Goal: Communication & Community: Answer question/provide support

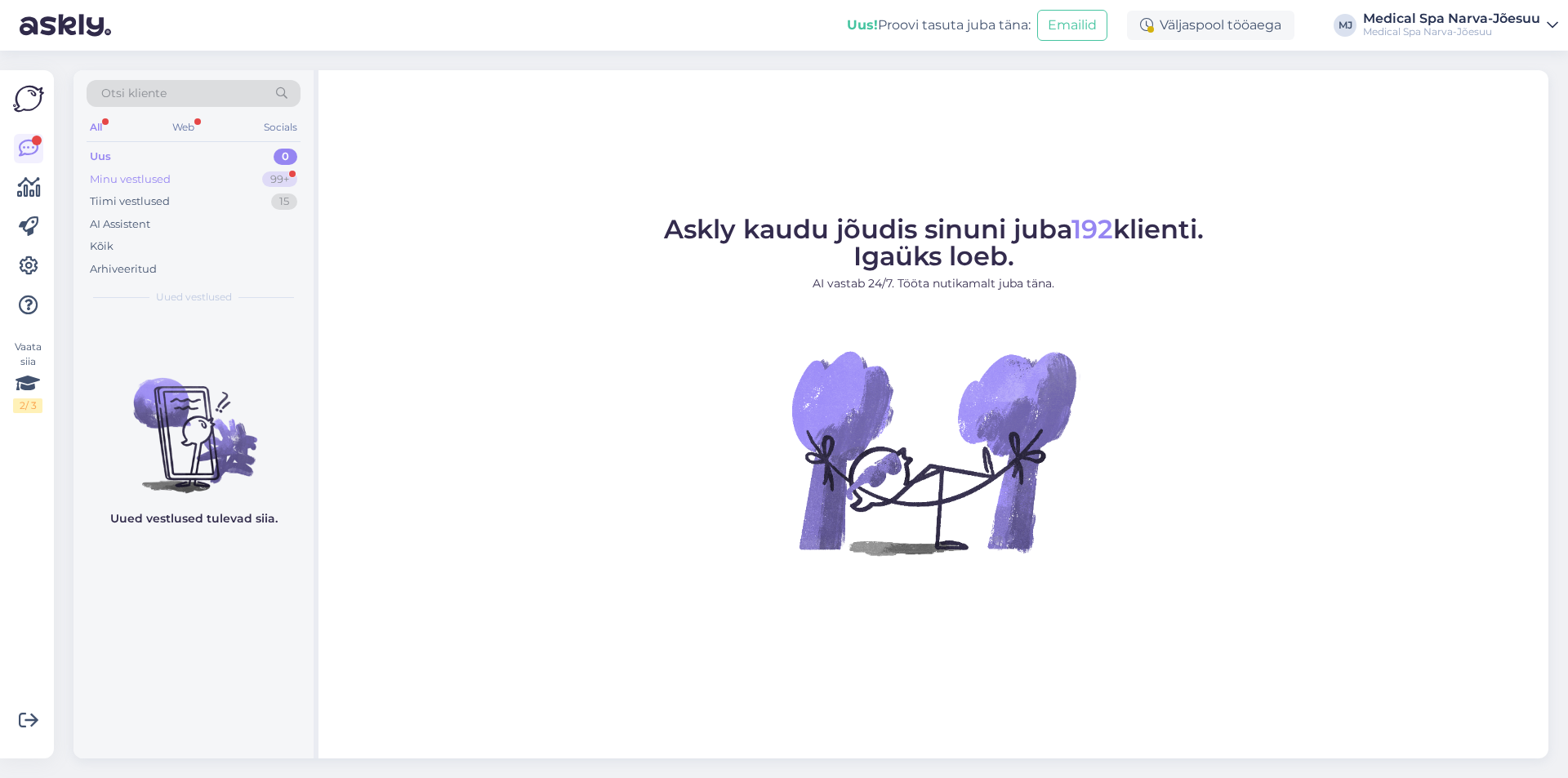
click at [199, 182] on div "Minu vestlused 99+" at bounding box center [193, 180] width 214 height 22
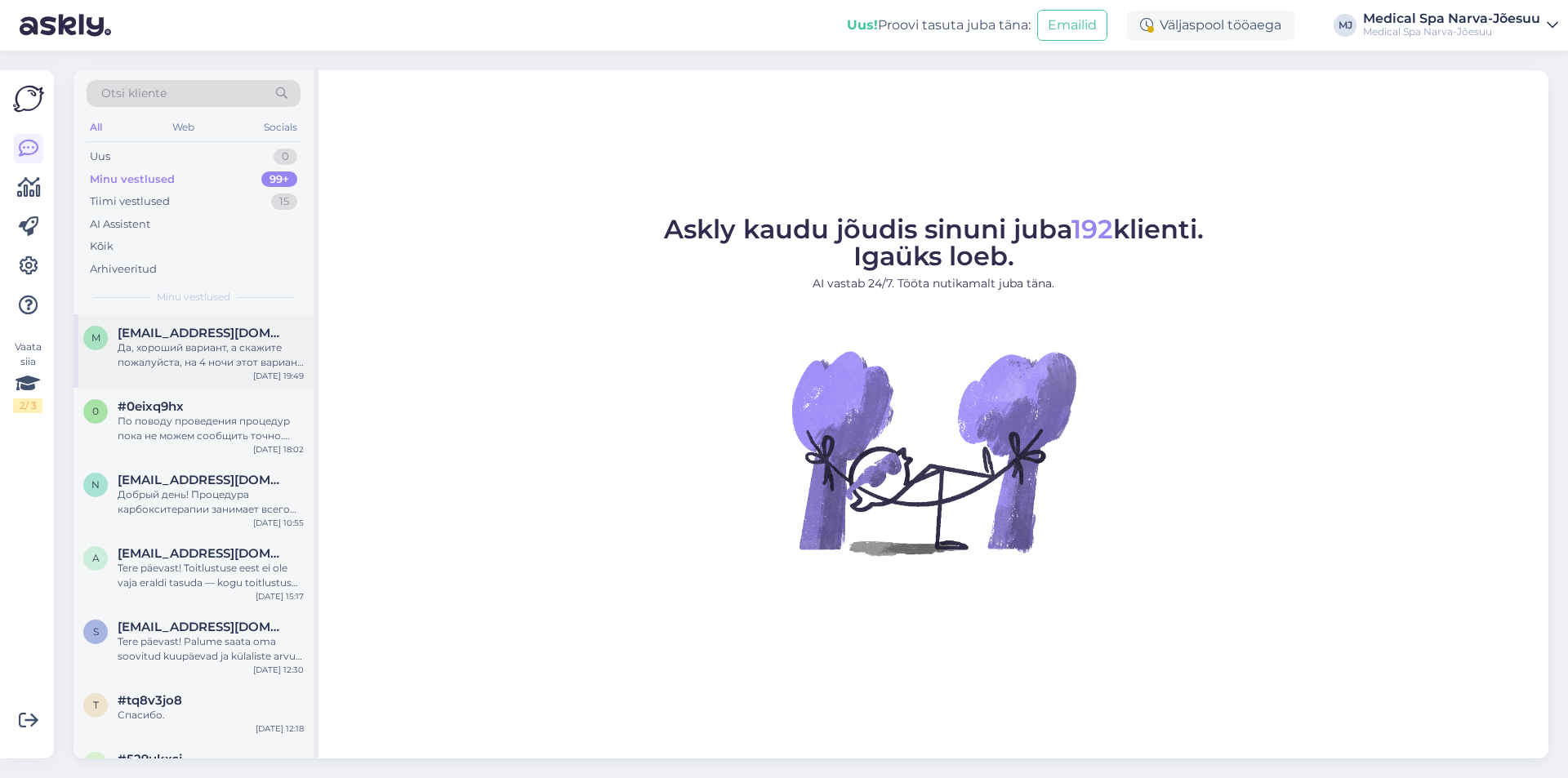
click at [199, 344] on div "Да, хороший вариант, а скажите пожалуйста, на 4 ночи этот вариант дешевле ?" at bounding box center [210, 355] width 186 height 29
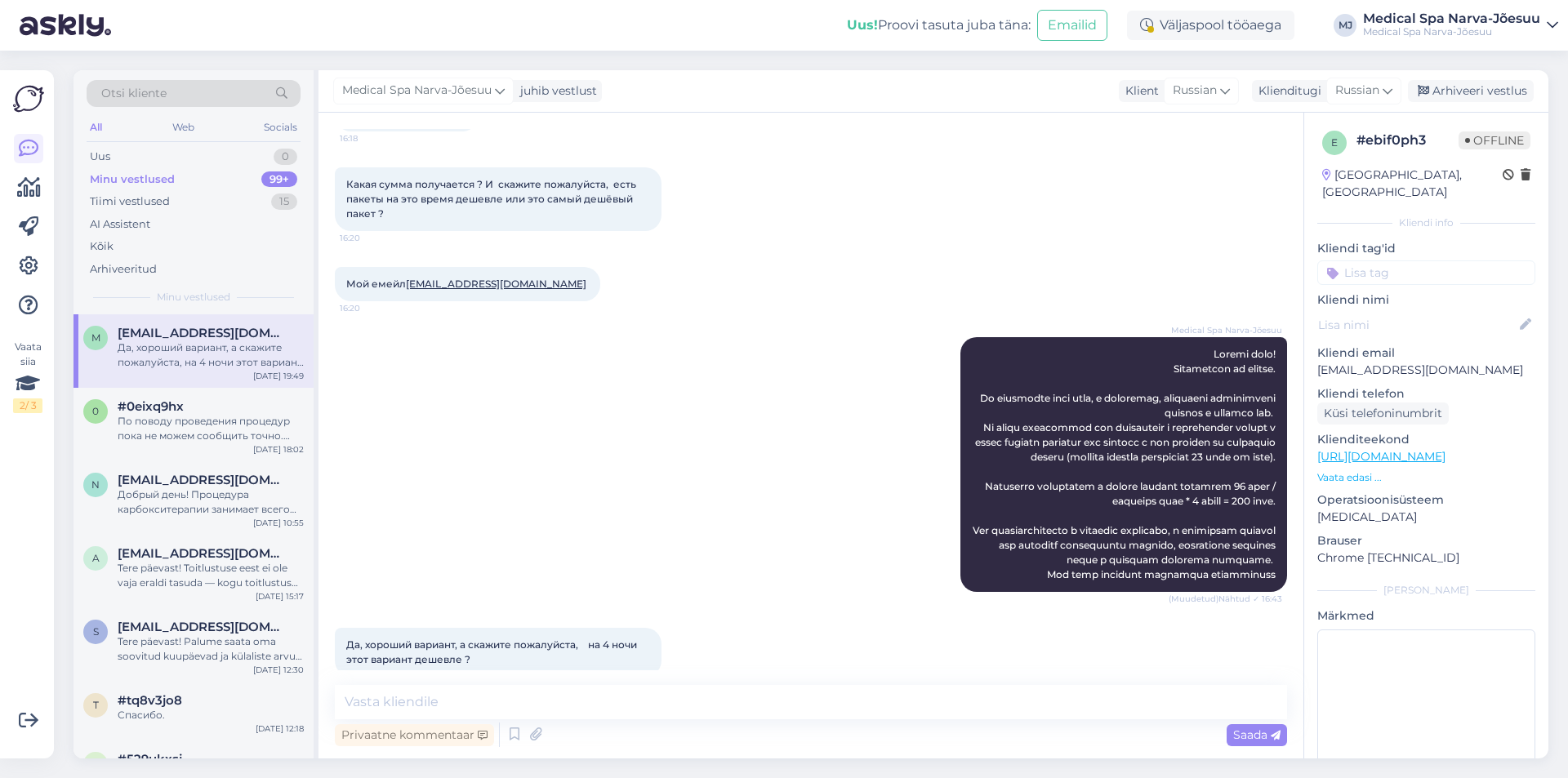
scroll to position [2155, 0]
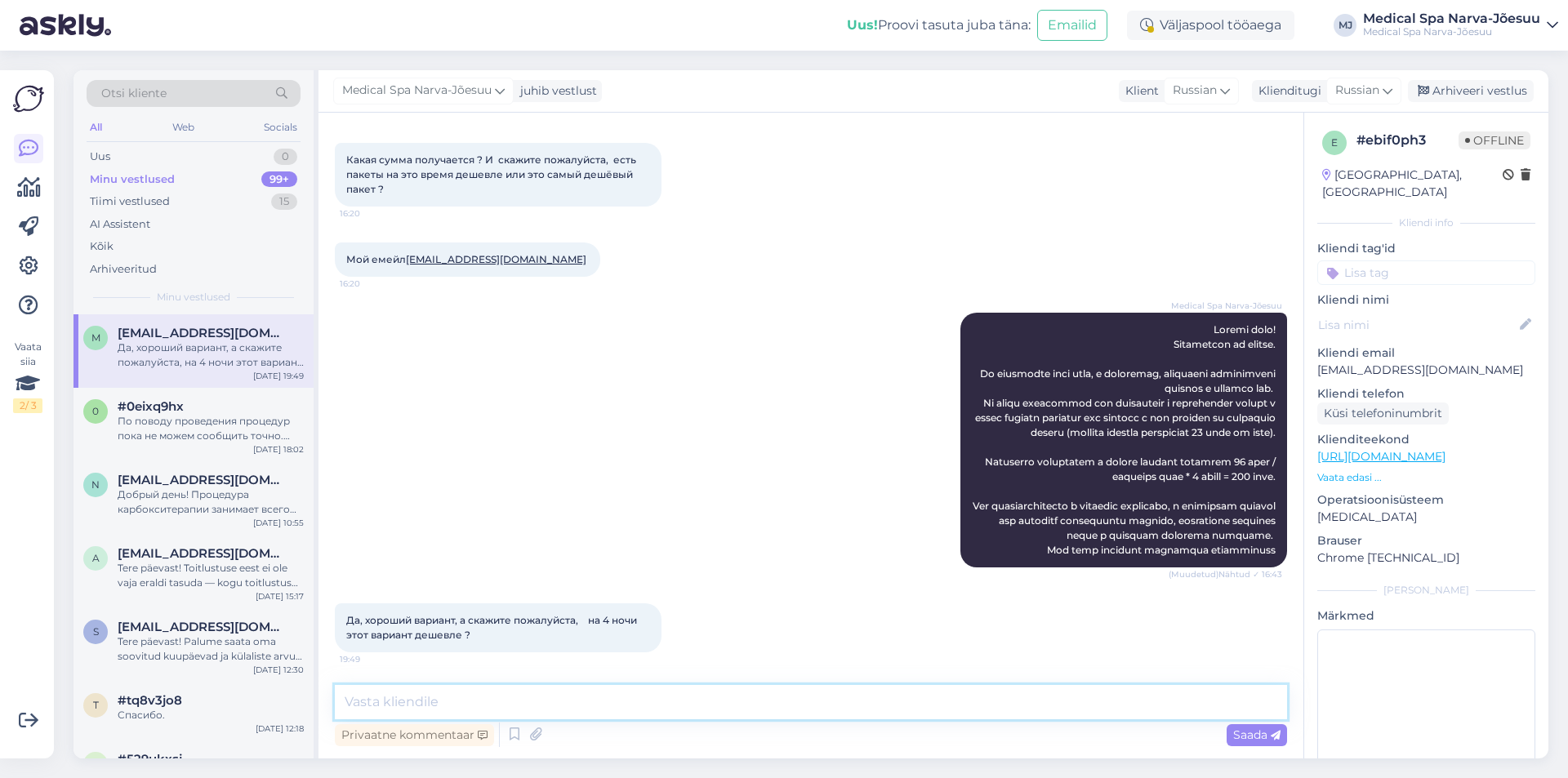
click at [625, 710] on textarea at bounding box center [810, 702] width 952 height 35
type textarea "С"
click at [538, 700] on textarea at bounding box center [810, 702] width 952 height 35
paste textarea "Стоимость на 4 ночи по данной программе составит 82*4ночи = 328 евро Доплата за…"
type textarea "Стоимость на 4 ночи по данной программе составит 82*4ночи = 328 евро Доплата за…"
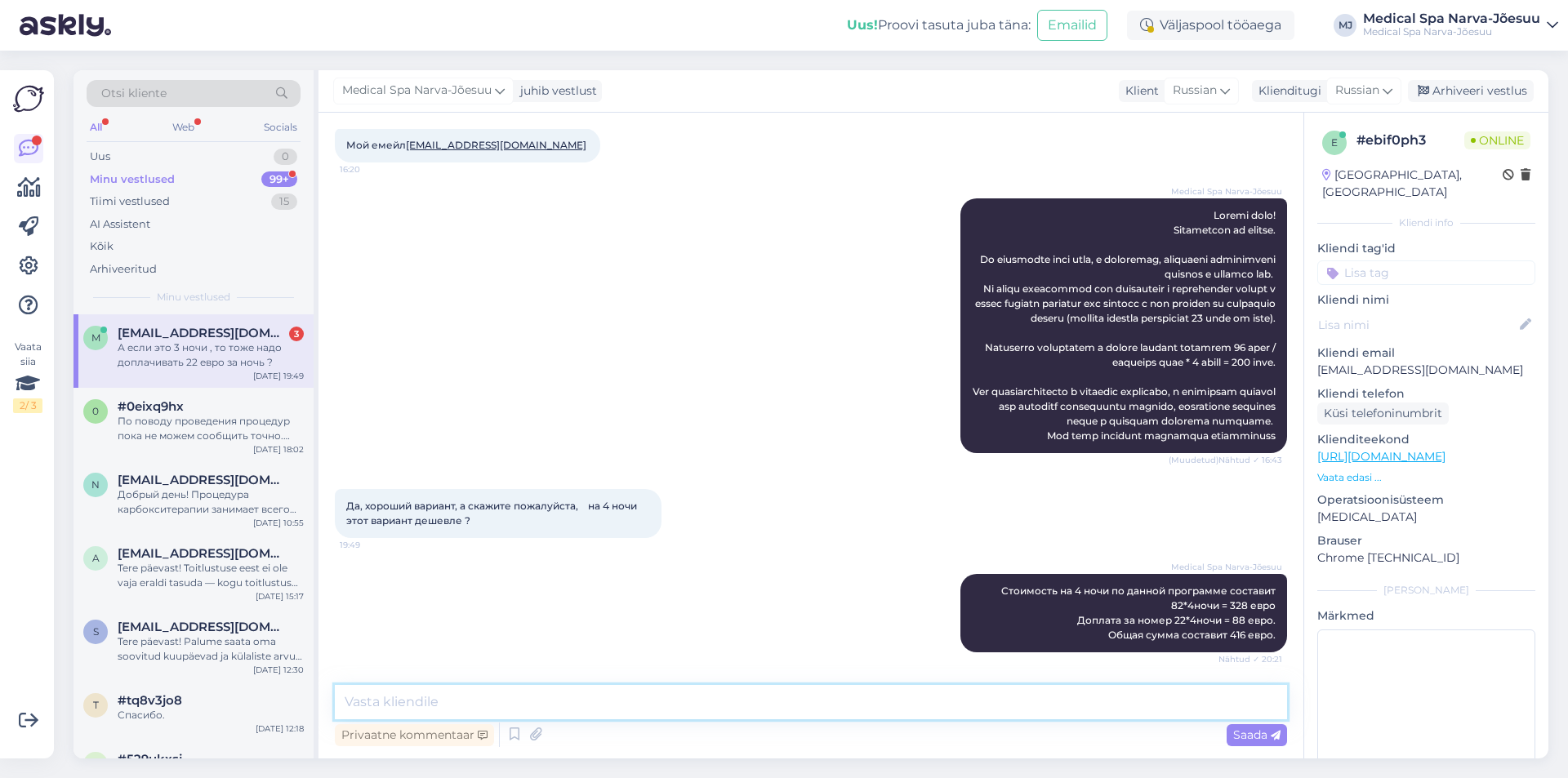
scroll to position [2524, 0]
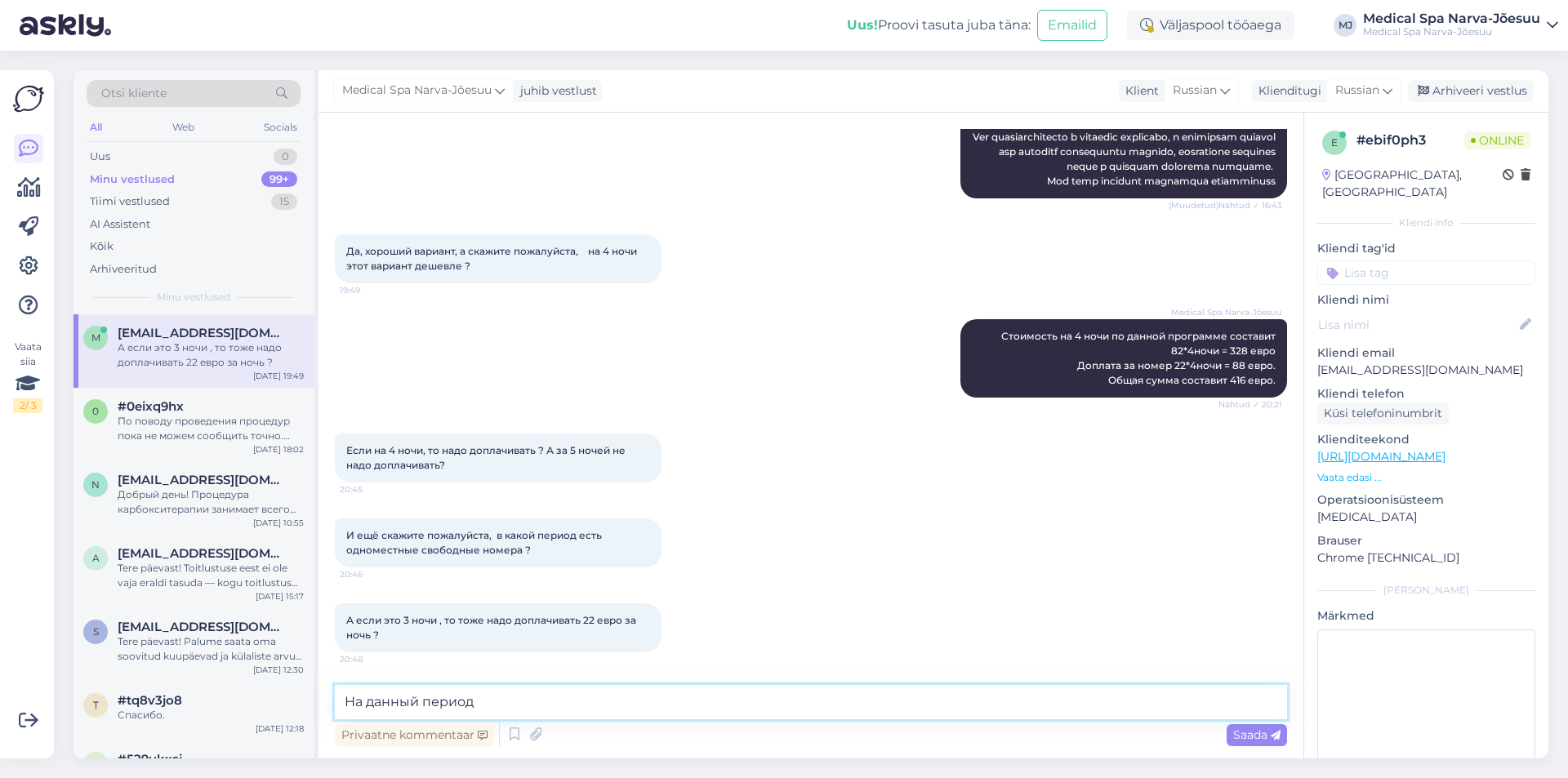
type textarea "На данный период"
drag, startPoint x: 214, startPoint y: 694, endPoint x: 194, endPoint y: 693, distance: 20.0
click at [191, 694] on div "Otsi kliente All Web Socials Uus 0 Minu vestlused 99+ Tiimi vestlused 15 AI Ass…" at bounding box center [811, 414] width 1475 height 688
click at [472, 711] on textarea at bounding box center [810, 702] width 952 height 35
paste textarea "На данный период нет свободных одноместных номеров, поэтому действует доплата з…"
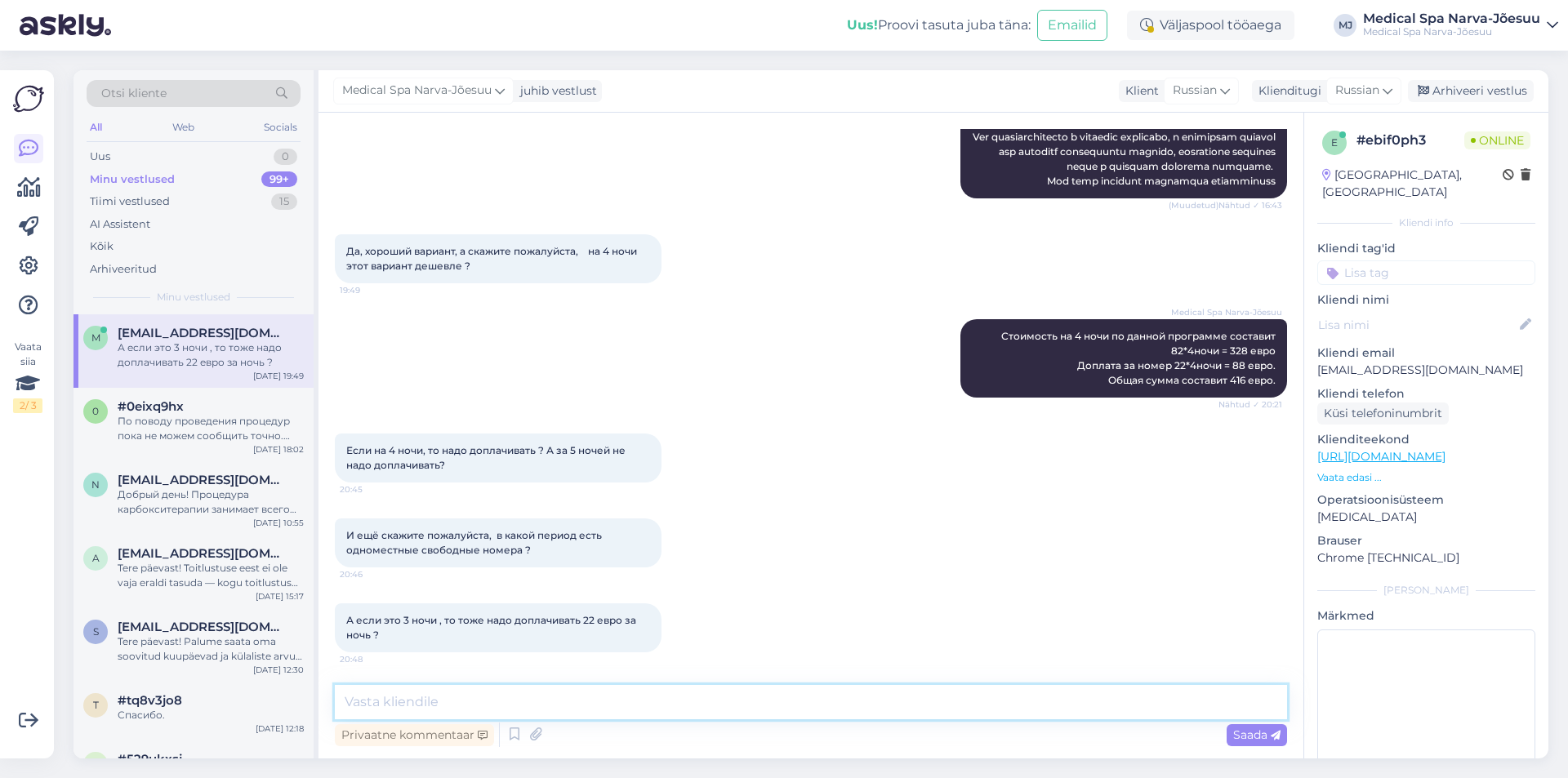
type textarea "На данный период нет свободных одноместных номеров, поэтому действует доплата з…"
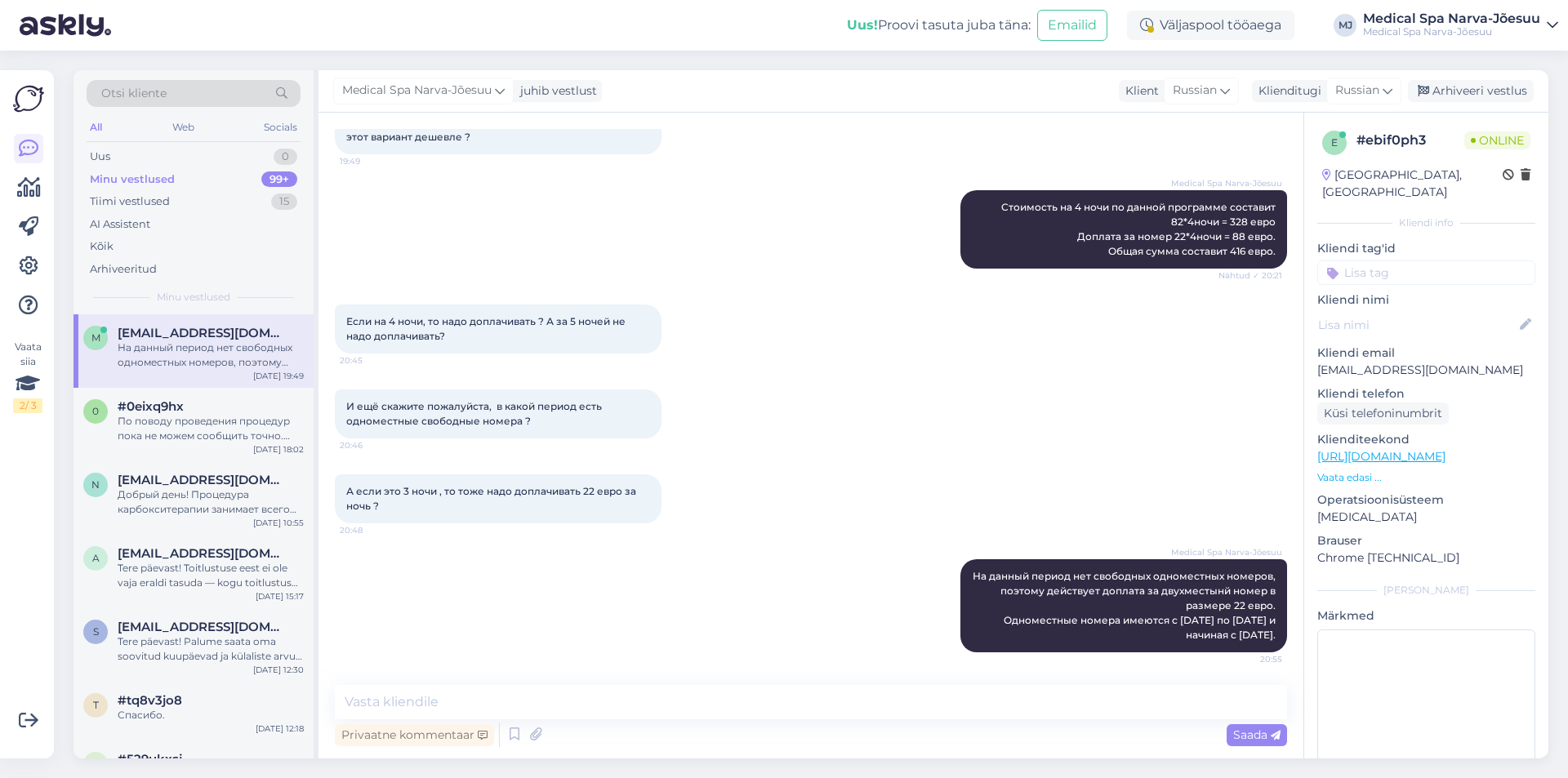
click at [752, 583] on div "Medical Spa Narva-Jõesuu На данный период нет свободных одноместных номеров, по…" at bounding box center [810, 605] width 952 height 129
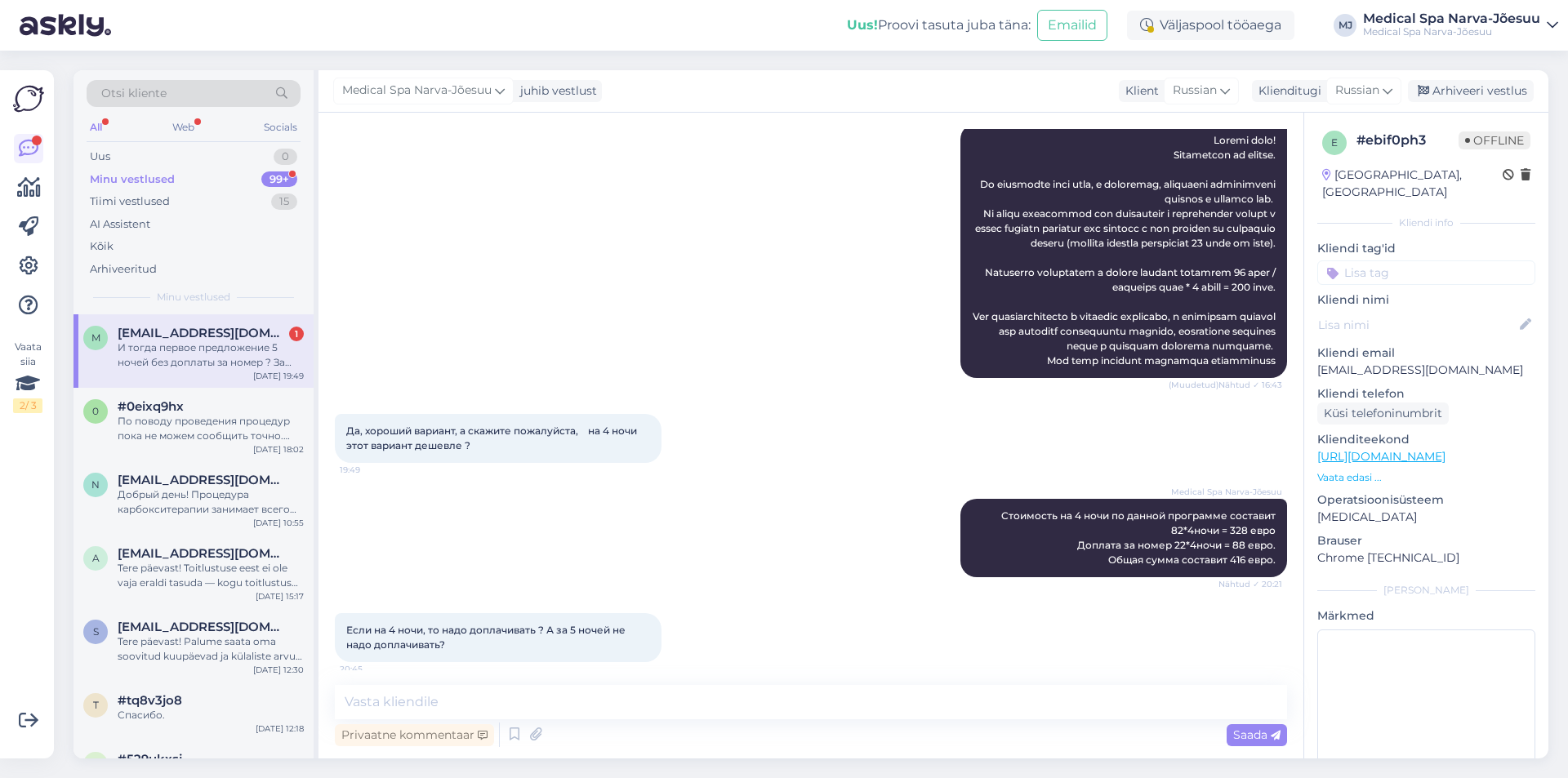
scroll to position [2752, 0]
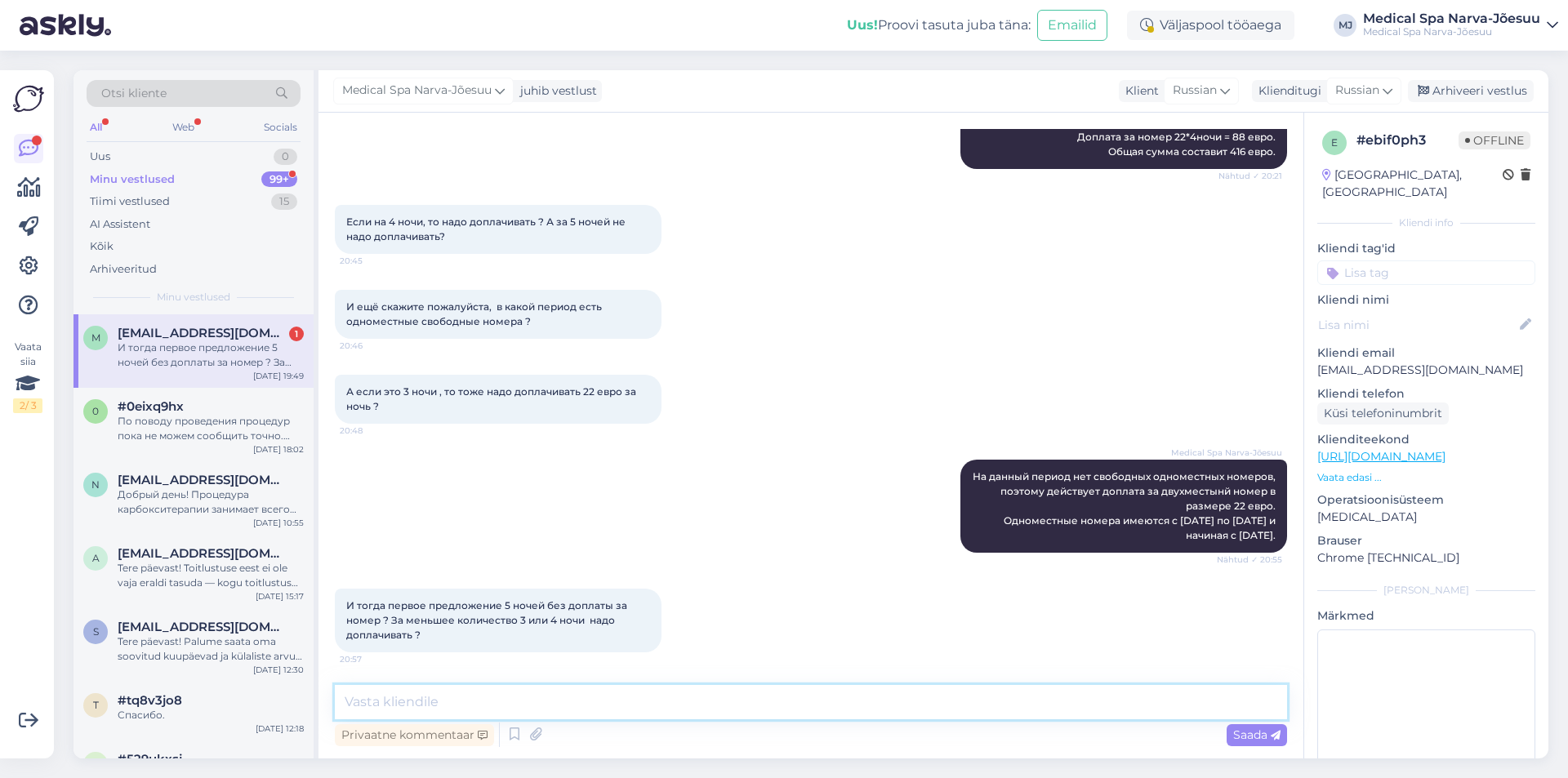
click at [574, 699] on textarea at bounding box center [810, 702] width 952 height 35
paste textarea "В качестве исключения Вам было сделано предложение без доплаты за номер за 5 но…"
type textarea "В качестве исключения Вам было сделано предложение без доплаты за номер за 5 но…"
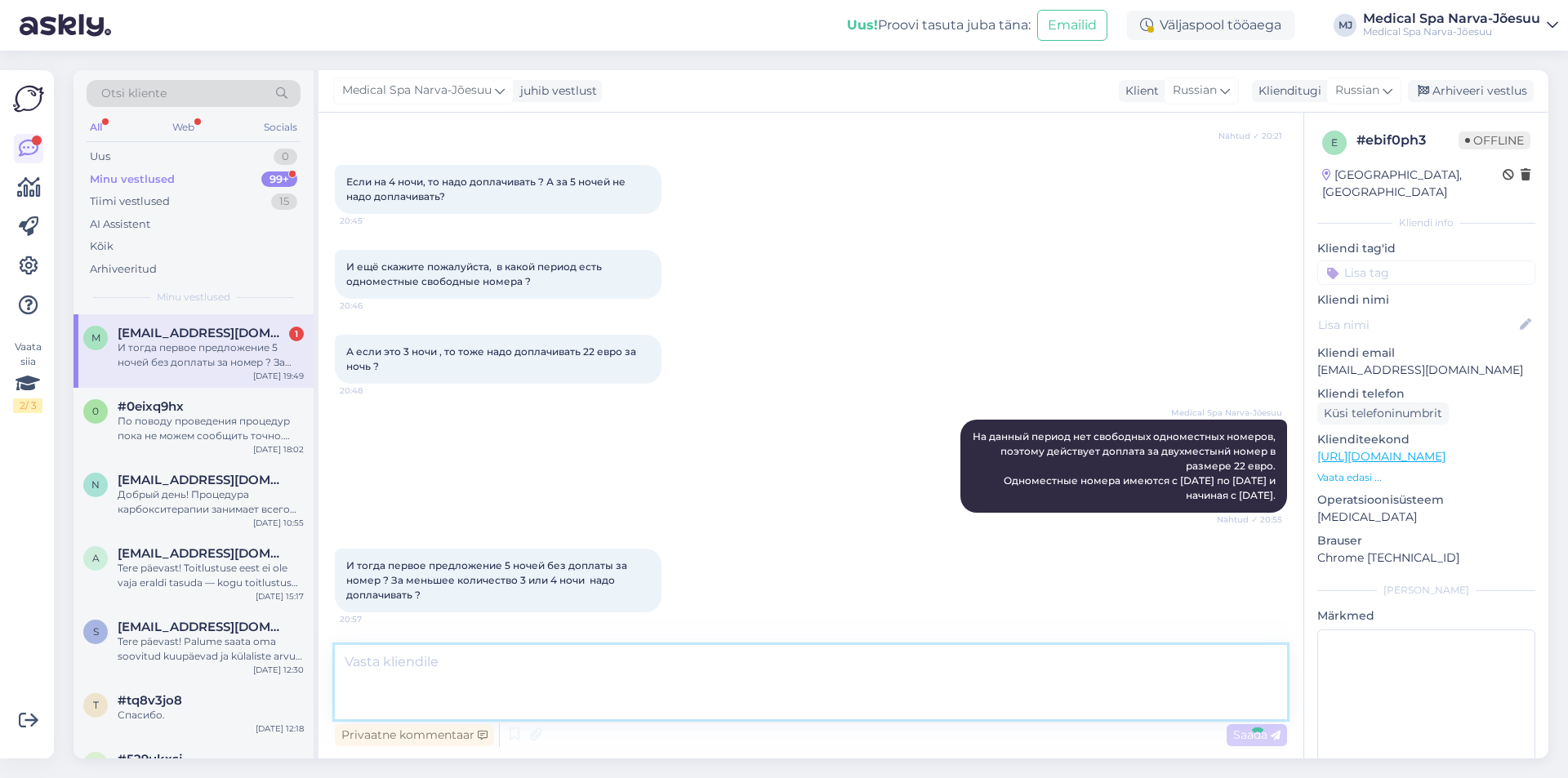
scroll to position [2881, 0]
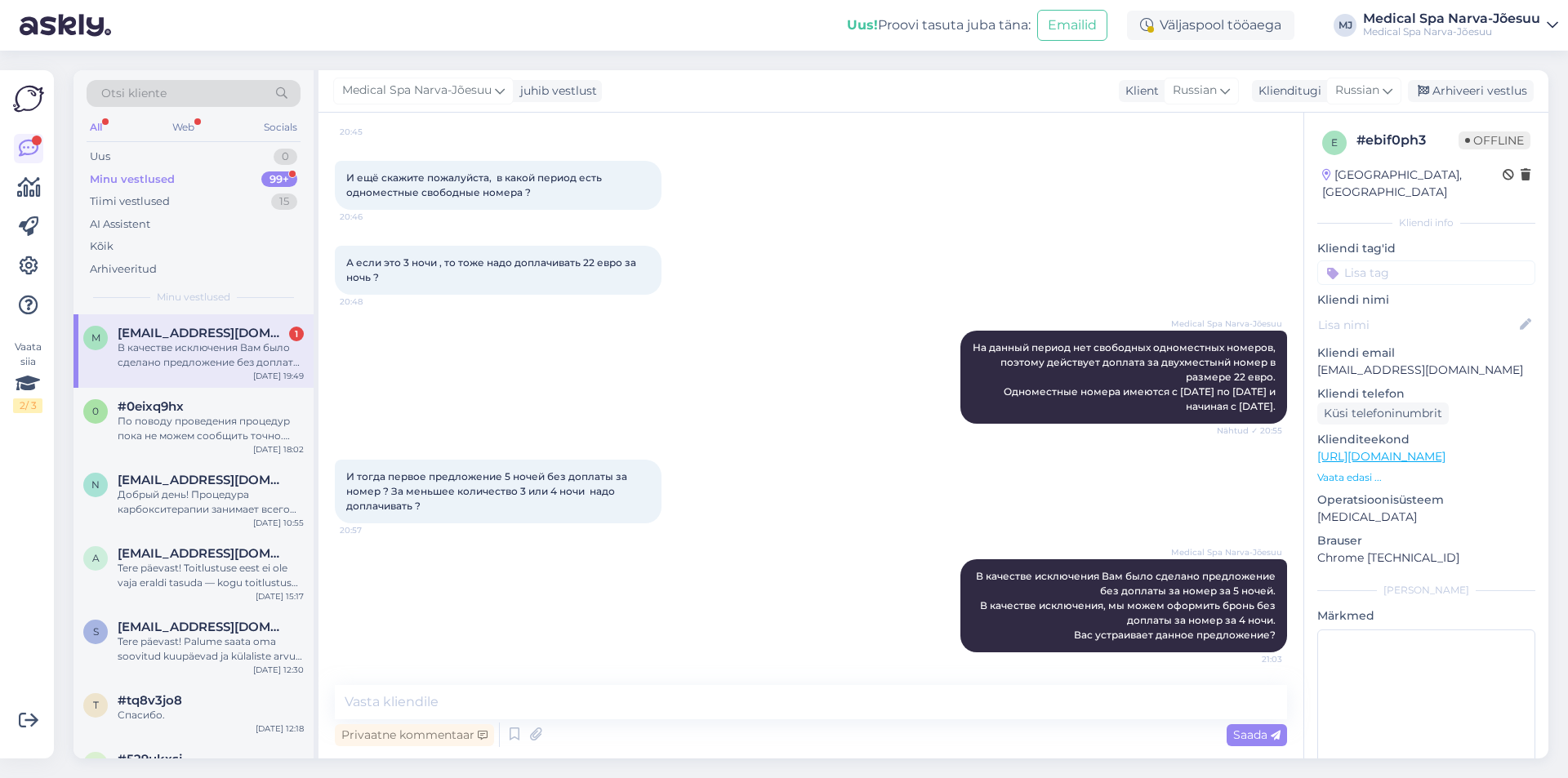
click at [714, 532] on div "И тогда первое предложение 5 ночей без доплаты за номер ? За меньшее количество…" at bounding box center [810, 491] width 952 height 99
click at [184, 412] on span "#0eixq9hx" at bounding box center [150, 406] width 67 height 15
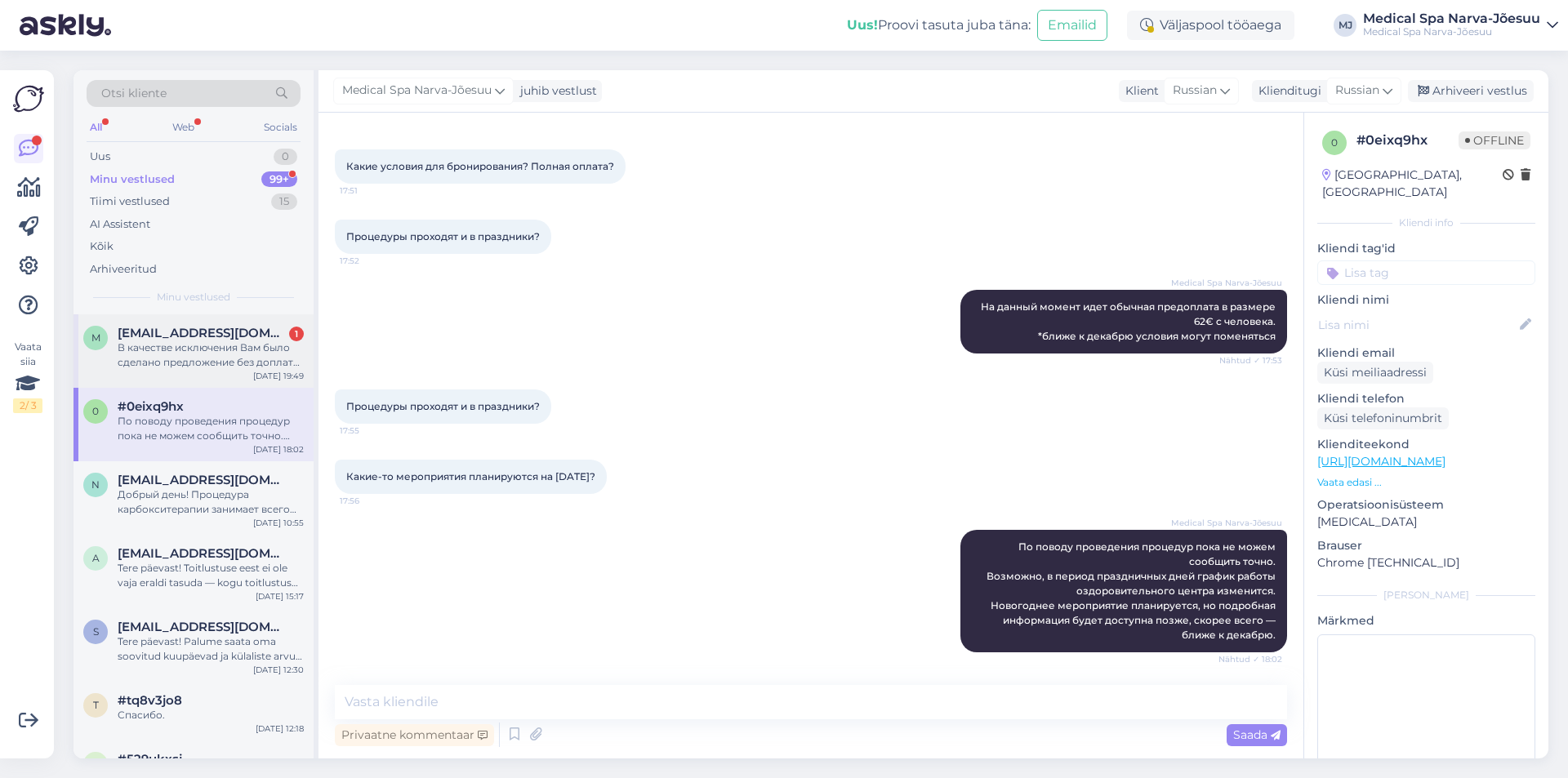
click at [185, 371] on div "m [EMAIL_ADDRESS][DOMAIN_NAME] 1 В качестве исключения Вам было сделано предлож…" at bounding box center [194, 351] width 240 height 73
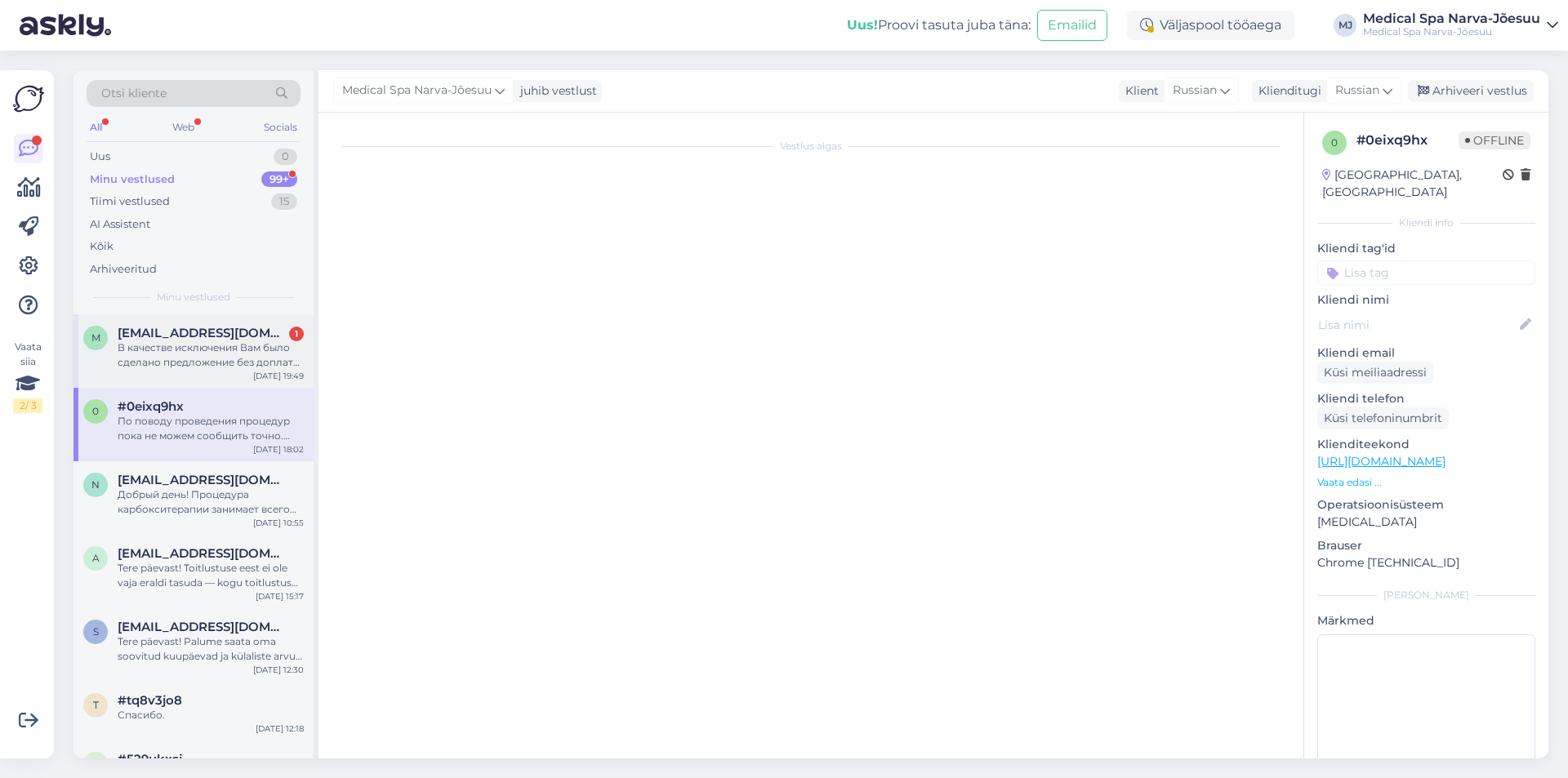
scroll to position [2611, 0]
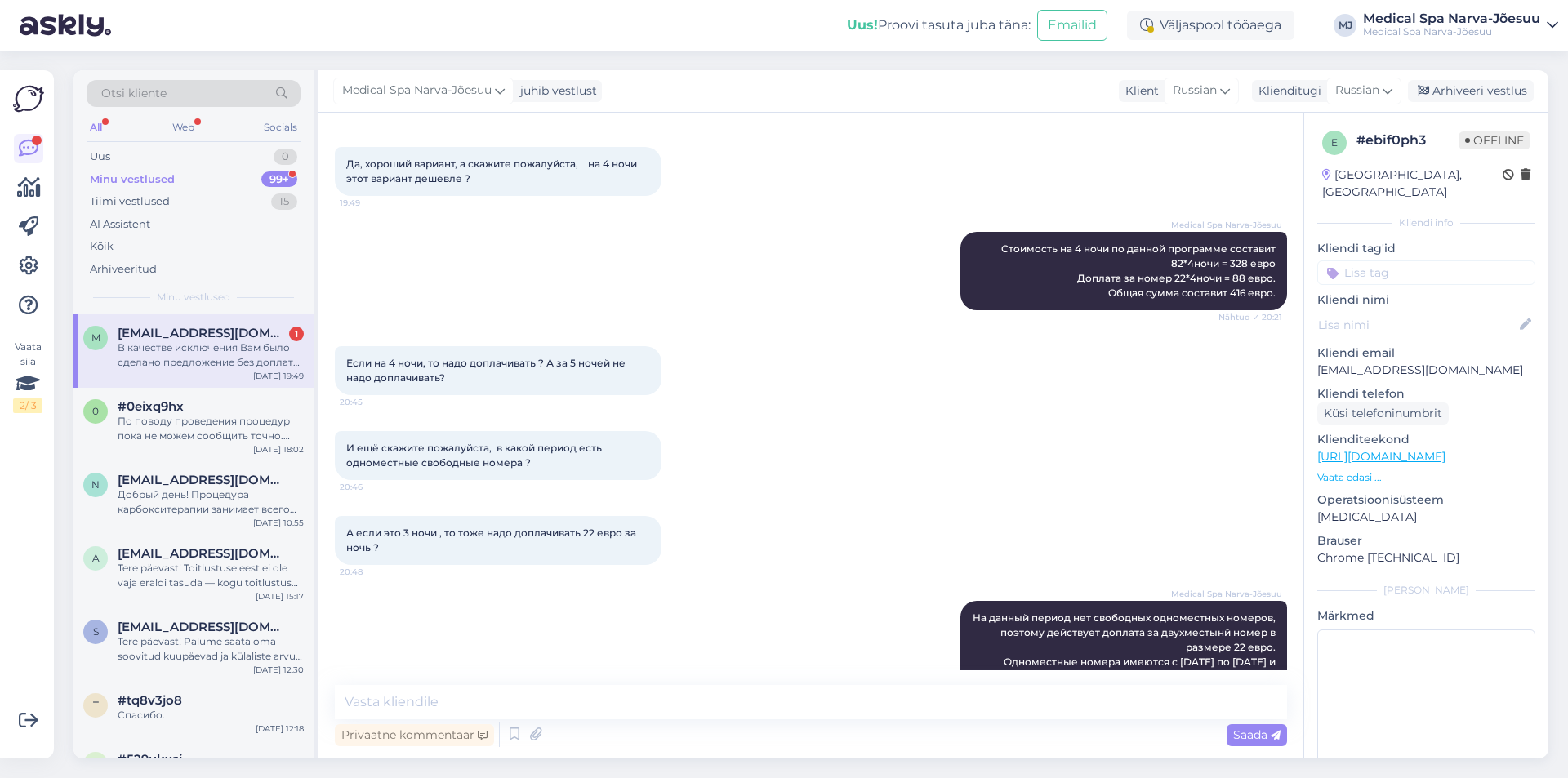
click at [167, 182] on div "Minu vestlused" at bounding box center [132, 179] width 85 height 16
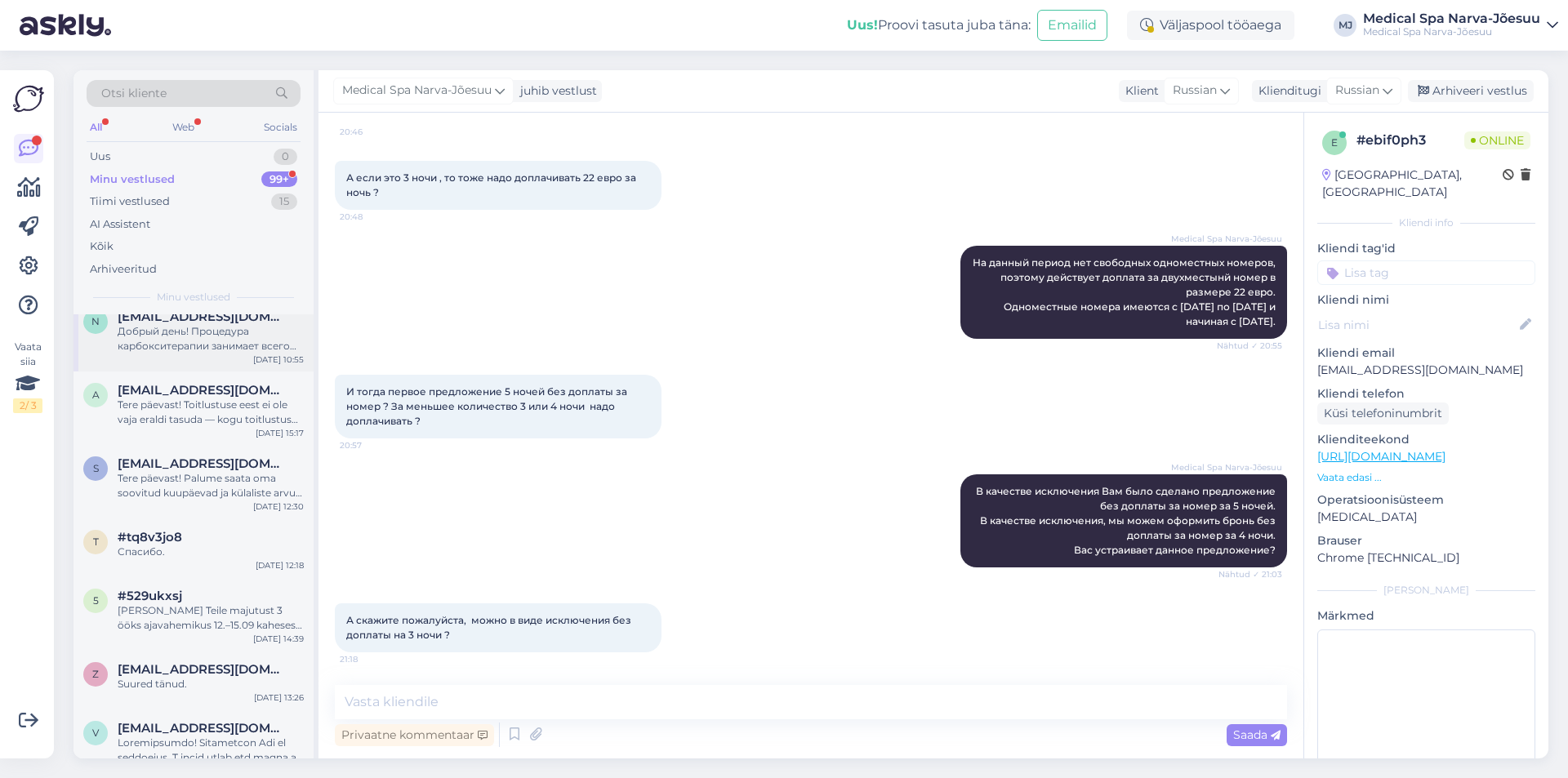
scroll to position [0, 0]
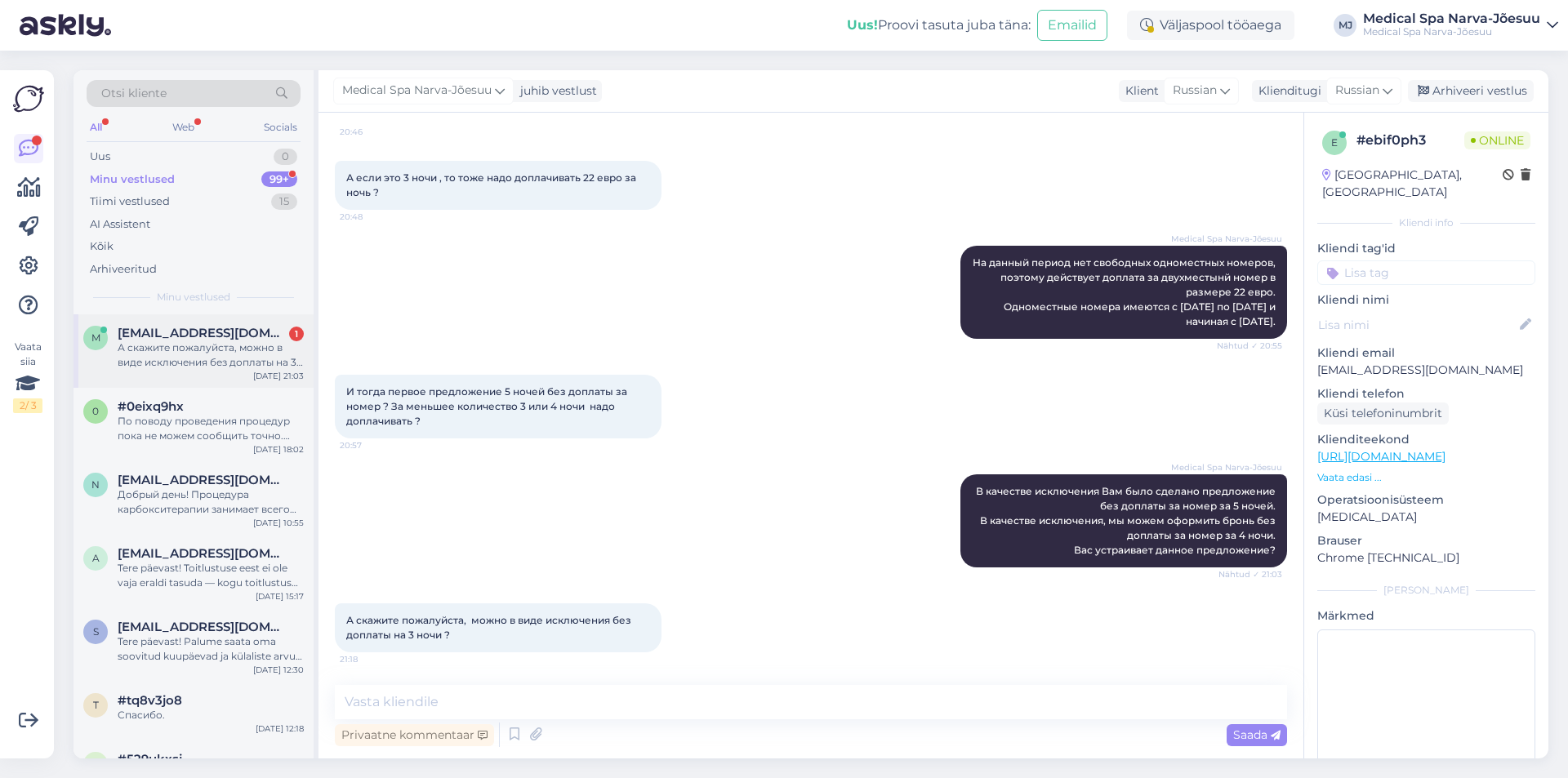
click at [230, 358] on div "А скажите пожалуйста, можно в виде исключения без доплаты на 3 ночи ?" at bounding box center [210, 355] width 186 height 29
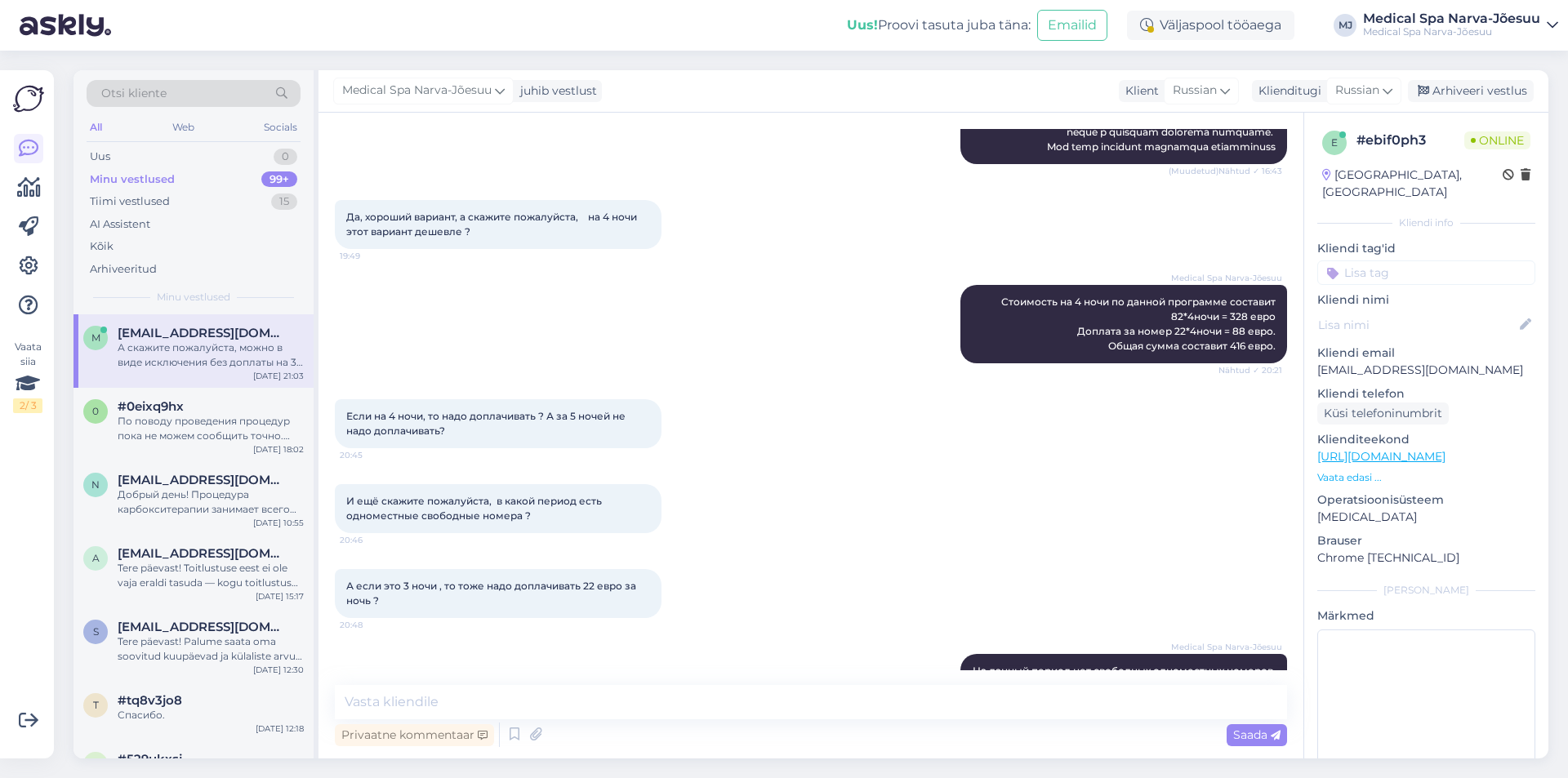
scroll to position [2967, 0]
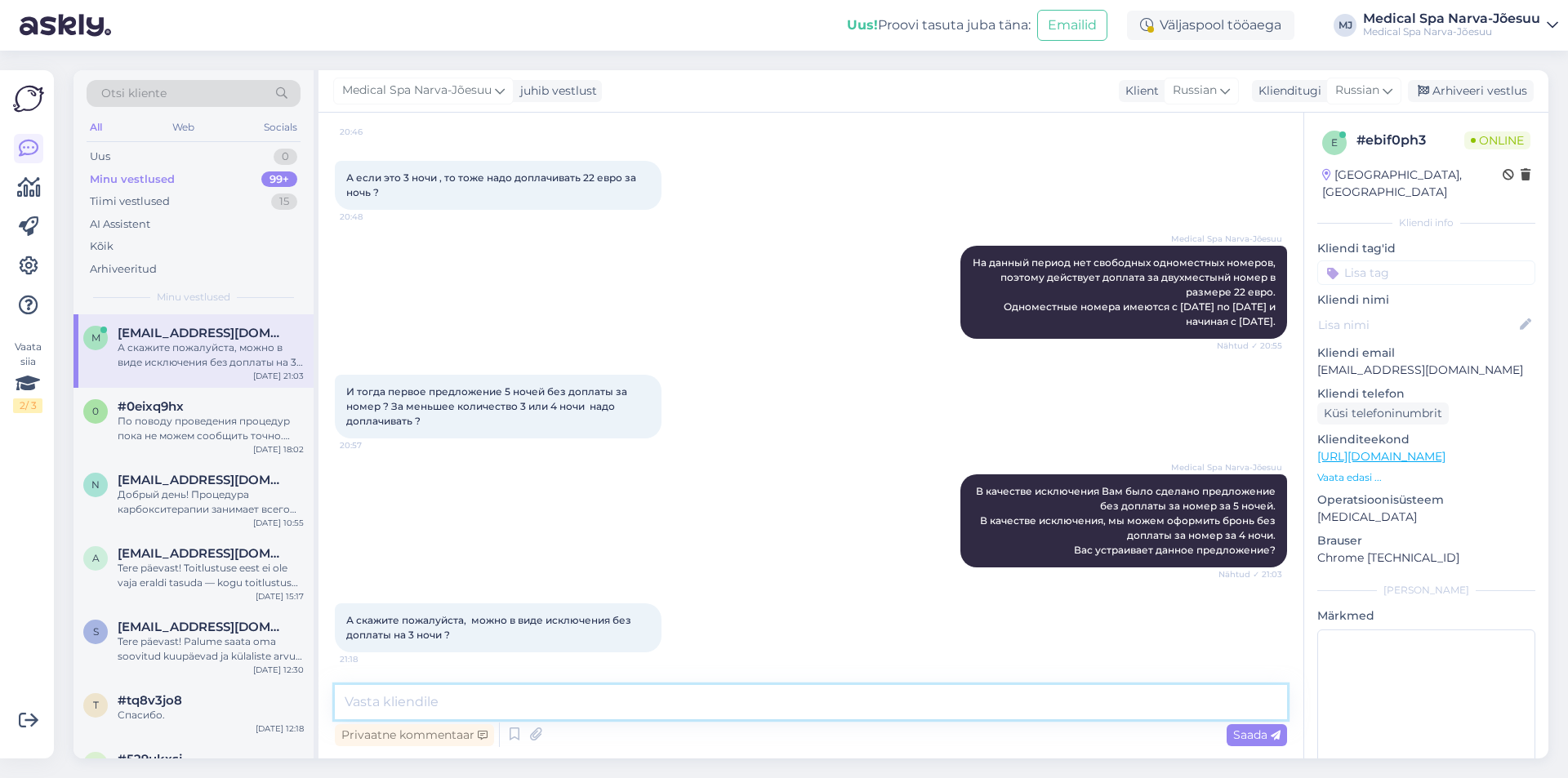
click at [726, 692] on textarea at bounding box center [810, 702] width 952 height 35
click at [723, 693] on textarea at bounding box center [810, 702] width 952 height 35
click at [593, 620] on span "А скажите пожалуйста, можно в виде исключения без доплаты на 3 ночи ?" at bounding box center [489, 627] width 287 height 27
click at [577, 621] on span "А скажите пожалуйста, можно в виде исключения без доплаты на 3 ночи ?" at bounding box center [489, 627] width 287 height 27
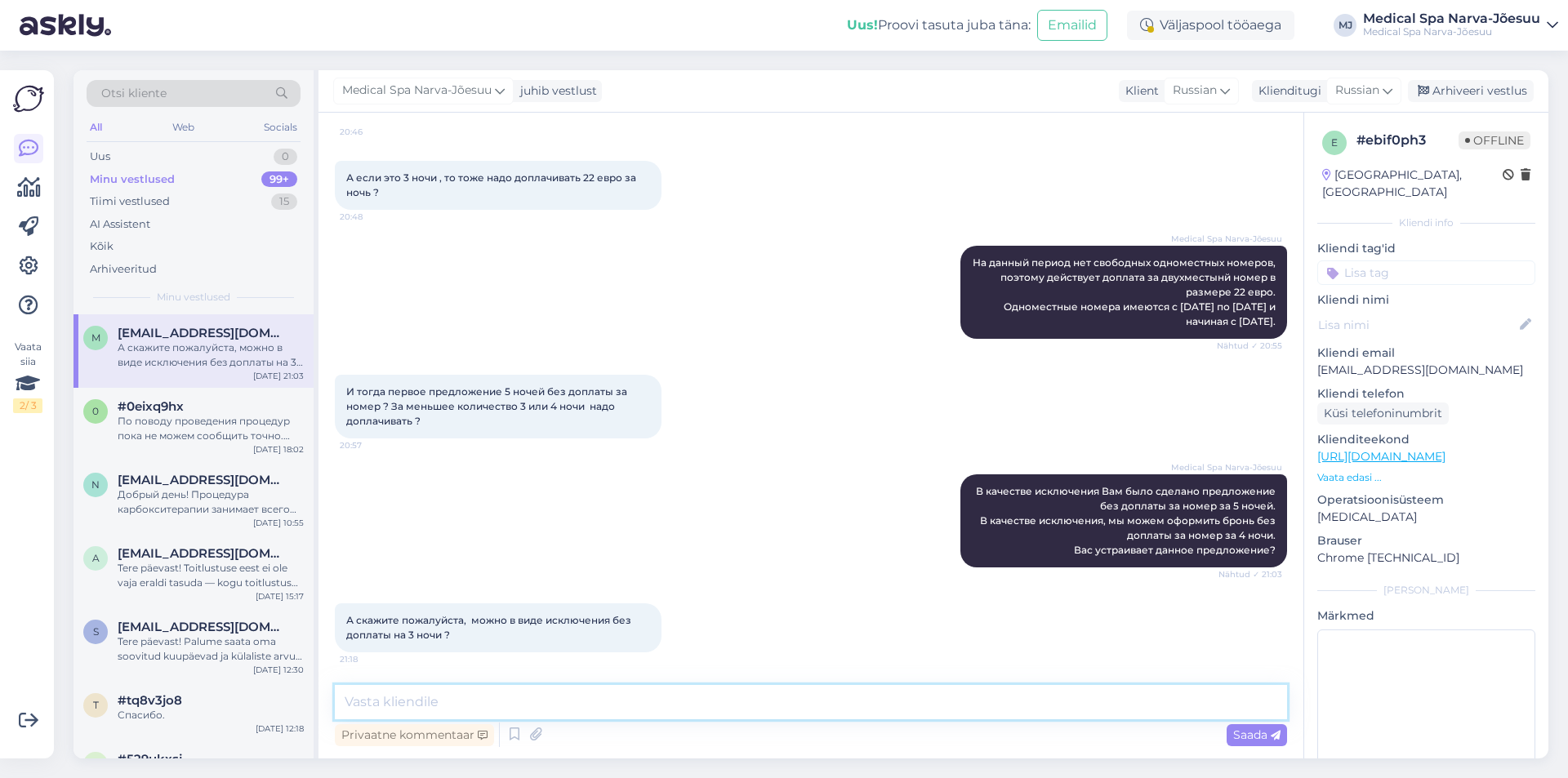
click at [551, 700] on textarea at bounding box center [810, 702] width 952 height 35
type textarea "В"
type textarea "Т"
type textarea "т"
click at [682, 700] on textarea "Мы можем так сделать в виде большого" at bounding box center [810, 702] width 952 height 35
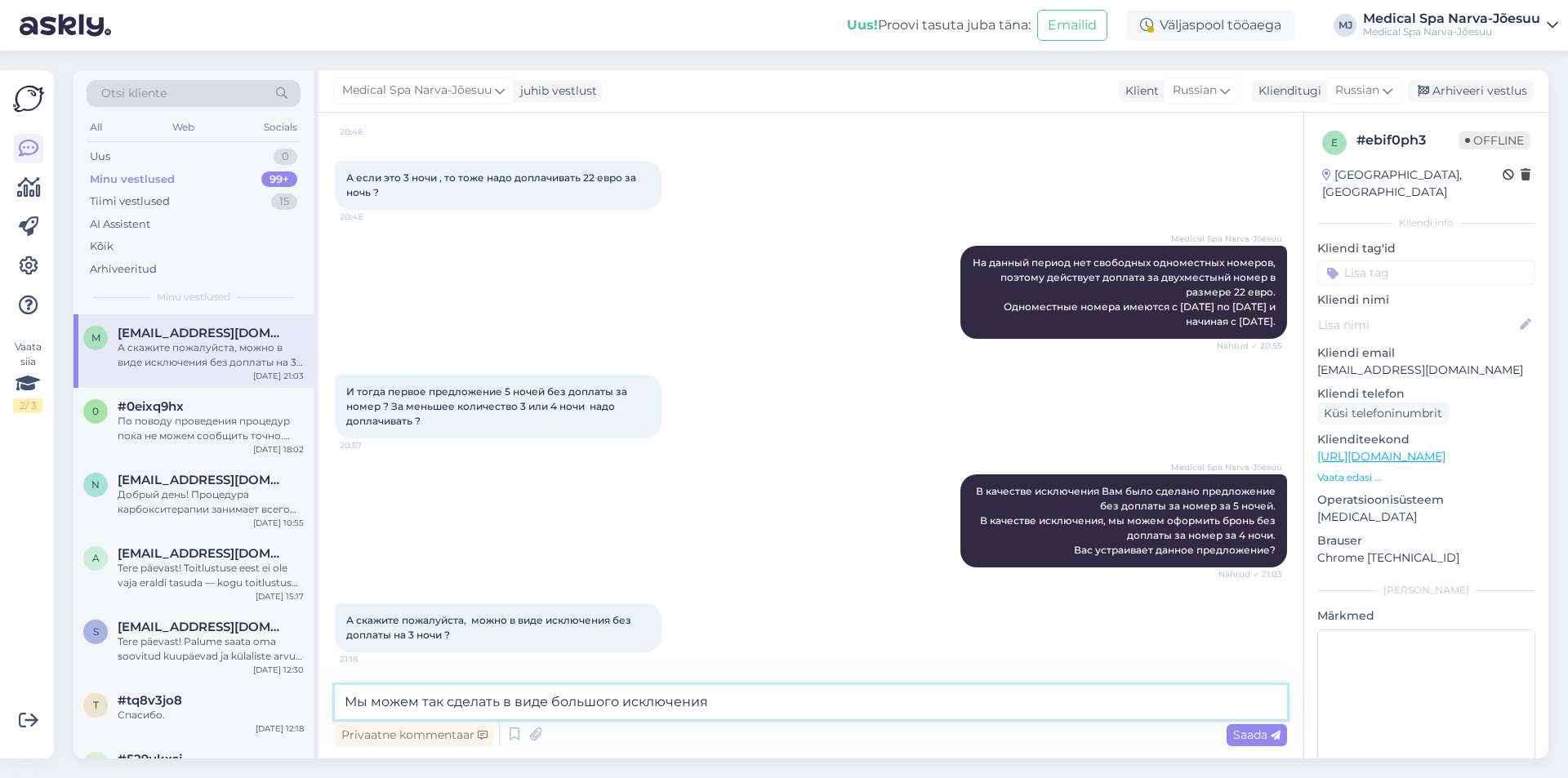
type textarea "Мы можем так сделать в виде большого исключения."
drag, startPoint x: 736, startPoint y: 701, endPoint x: 131, endPoint y: 719, distance: 605.3
click at [131, 719] on div "Otsi kliente All Web Socials Uus 0 Minu vestlused 99+ Tiimi vestlused 15 AI Ass…" at bounding box center [811, 414] width 1475 height 688
click at [188, 432] on div "По поводу проведения процедур пока не можем сообщить точно. Возможно, в период …" at bounding box center [210, 429] width 186 height 29
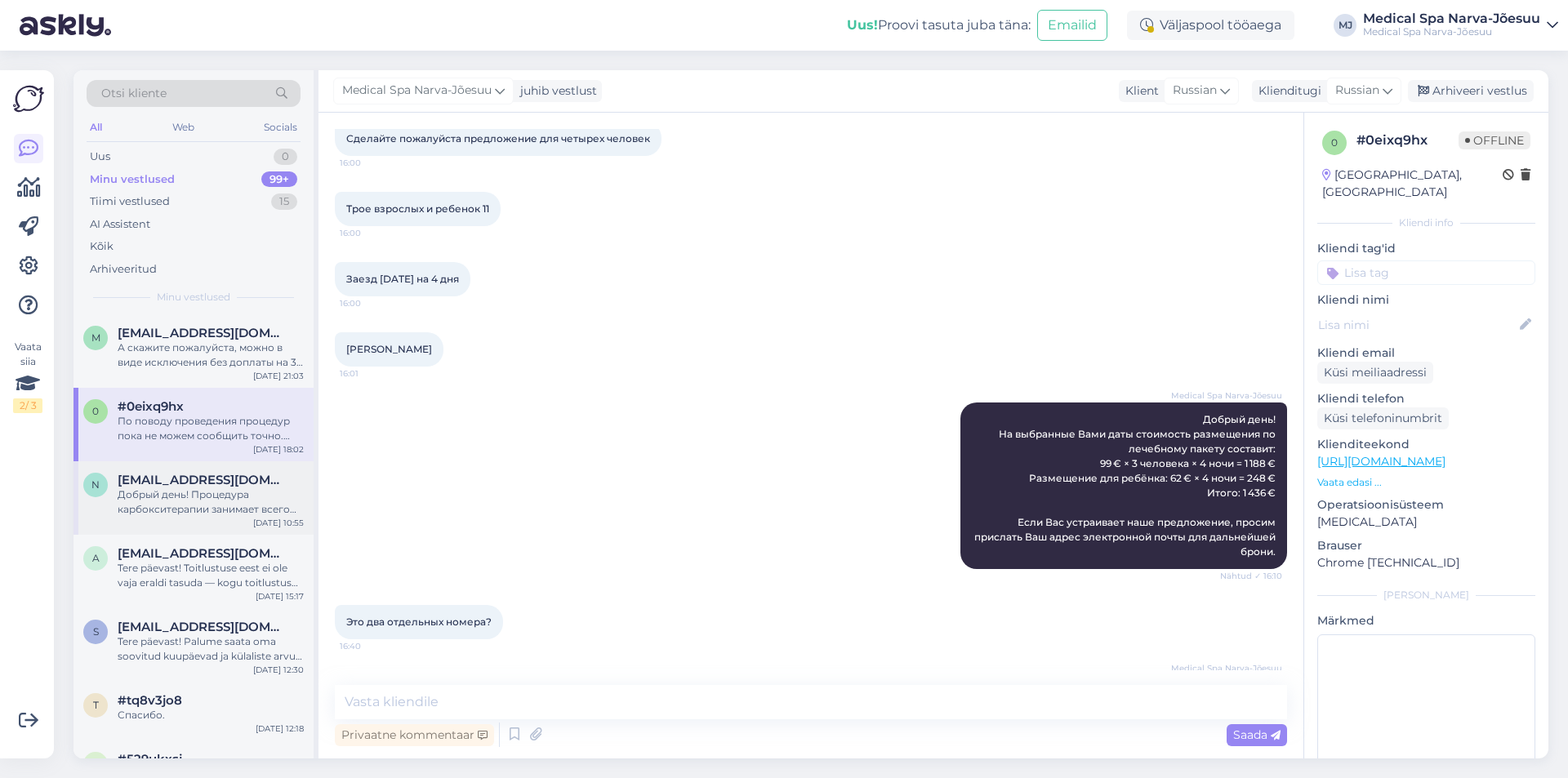
scroll to position [327, 0]
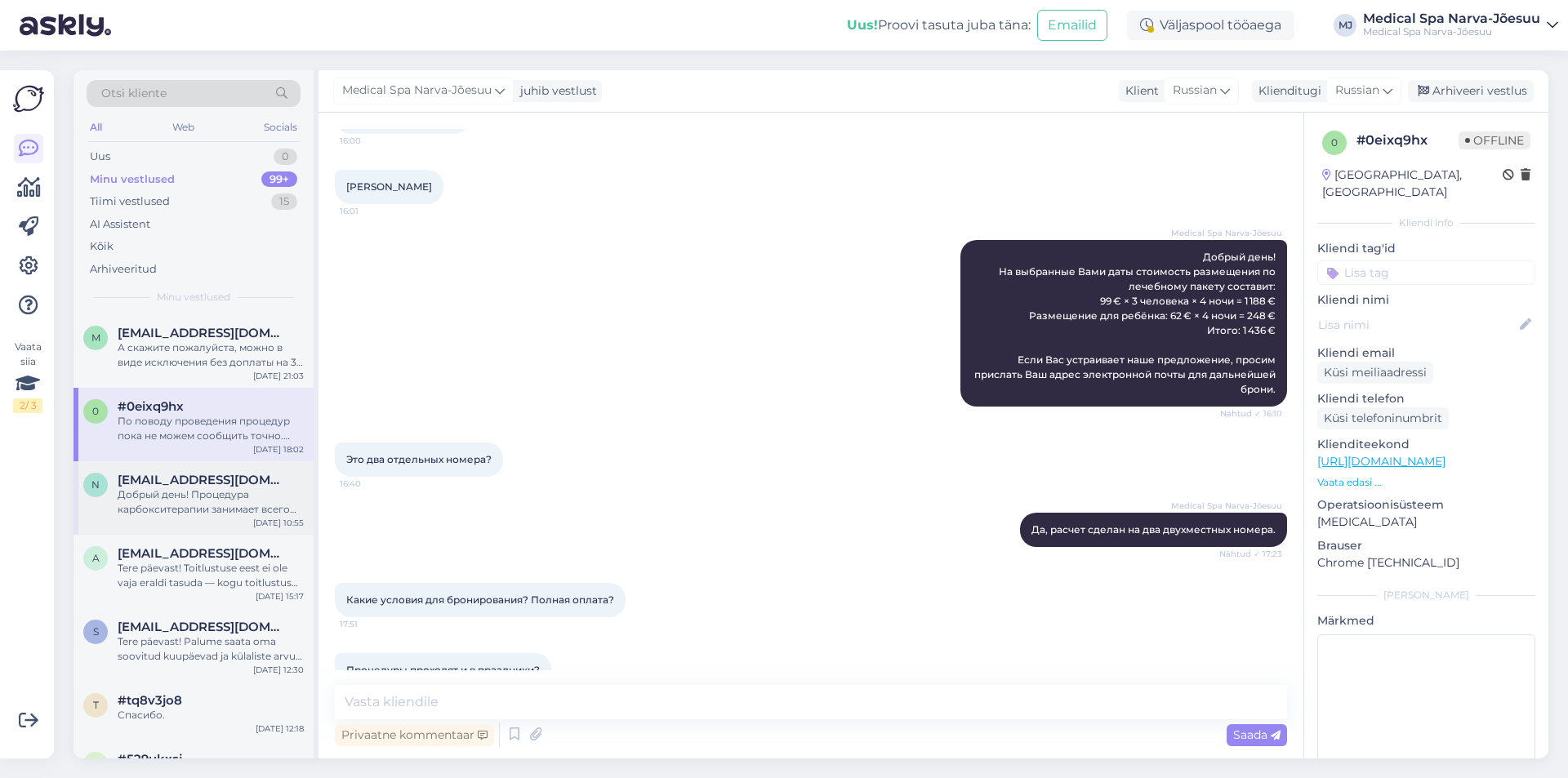
click at [156, 502] on div "Добрый день! Процедура карбокситерапии занимает всего около 10 минут." at bounding box center [210, 502] width 186 height 29
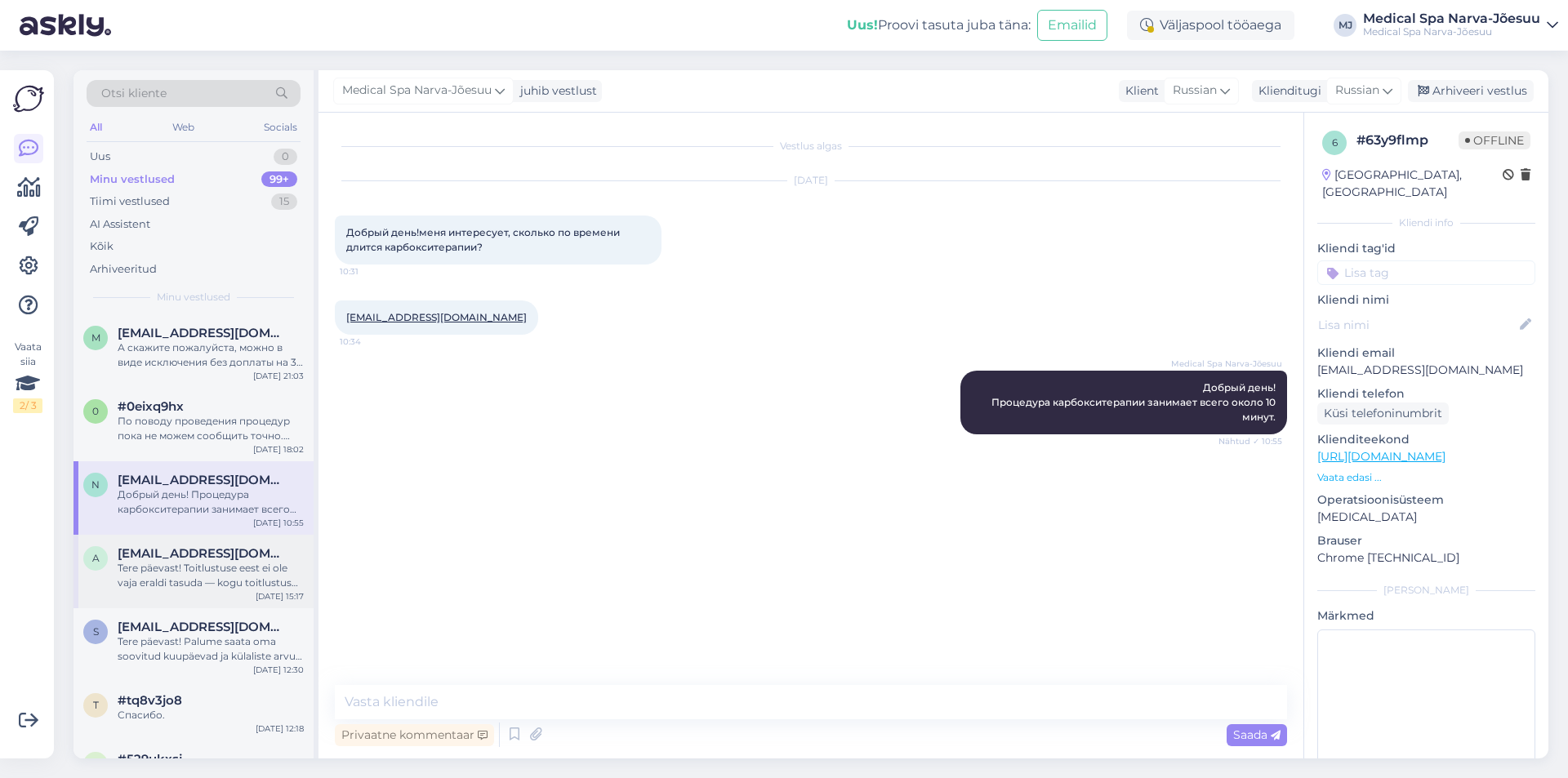
click at [229, 575] on div "Tere päevast! Toitlustuse eest ei ole vaja eraldi tasuda — kogu toitlustus on j…" at bounding box center [210, 576] width 186 height 29
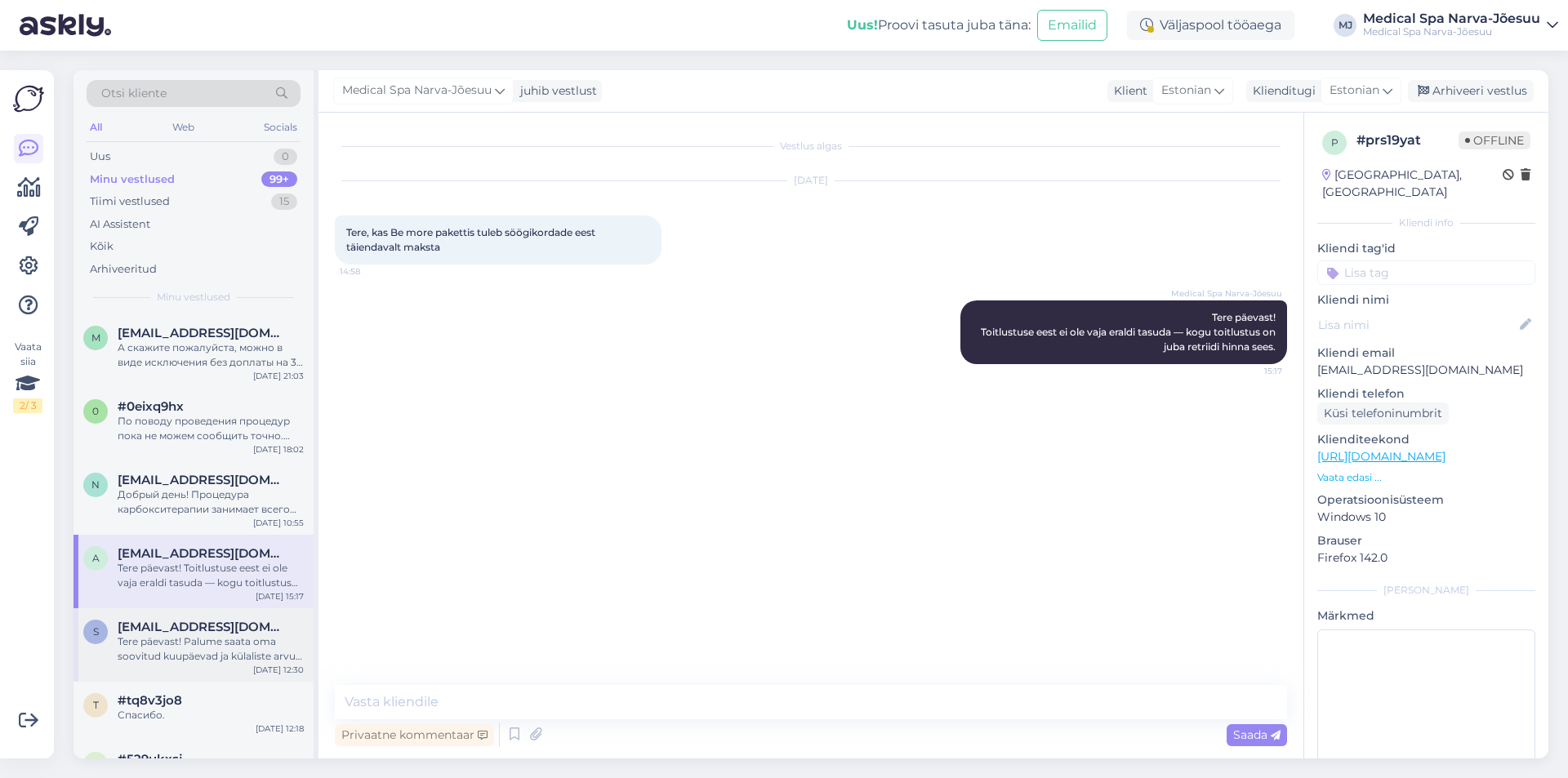
click at [229, 641] on div "Tere päevast! Palume saata oma soovitud kuupäevad ja külaliste arvu e-posti aad…" at bounding box center [210, 649] width 186 height 29
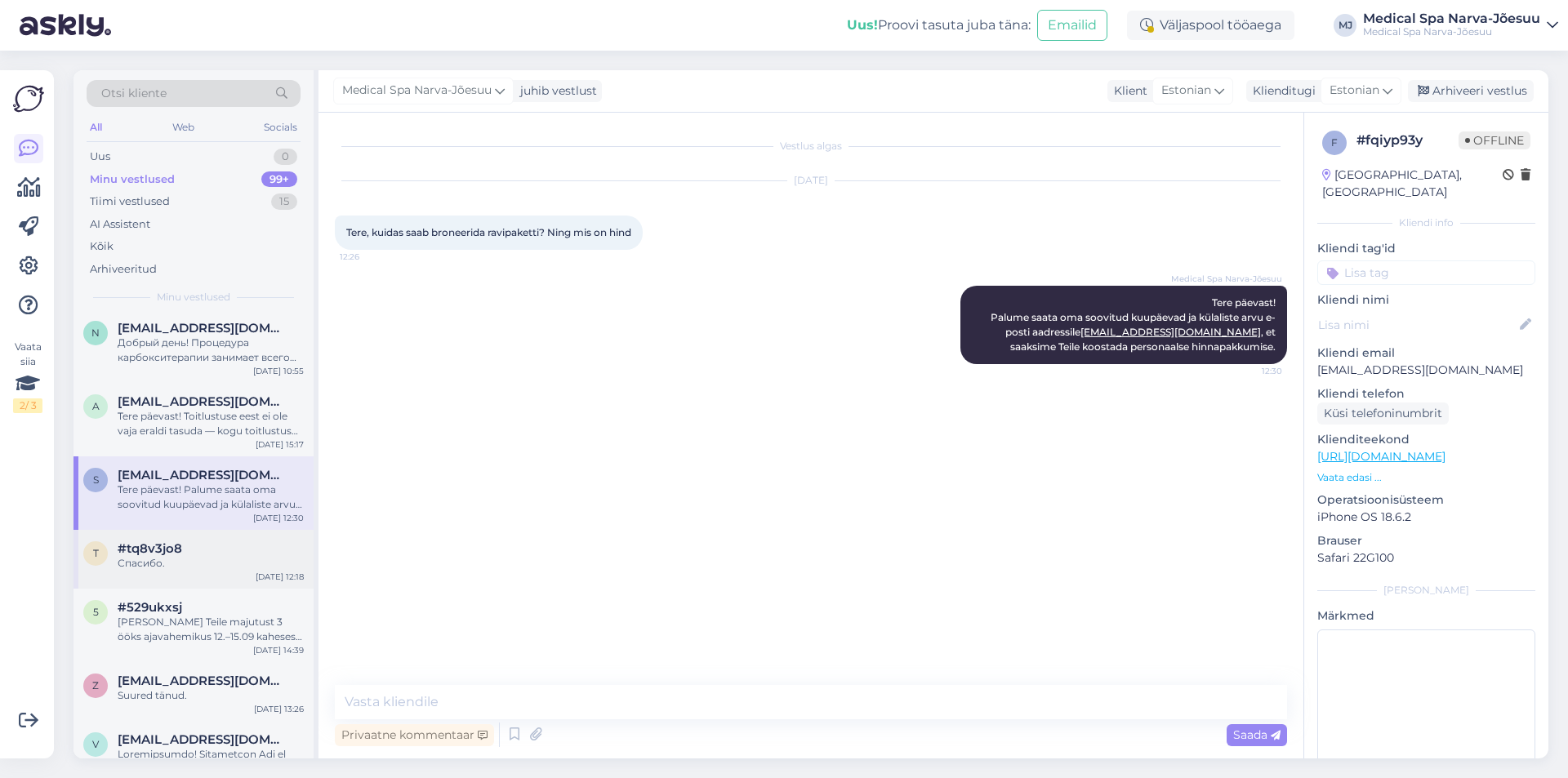
scroll to position [163, 0]
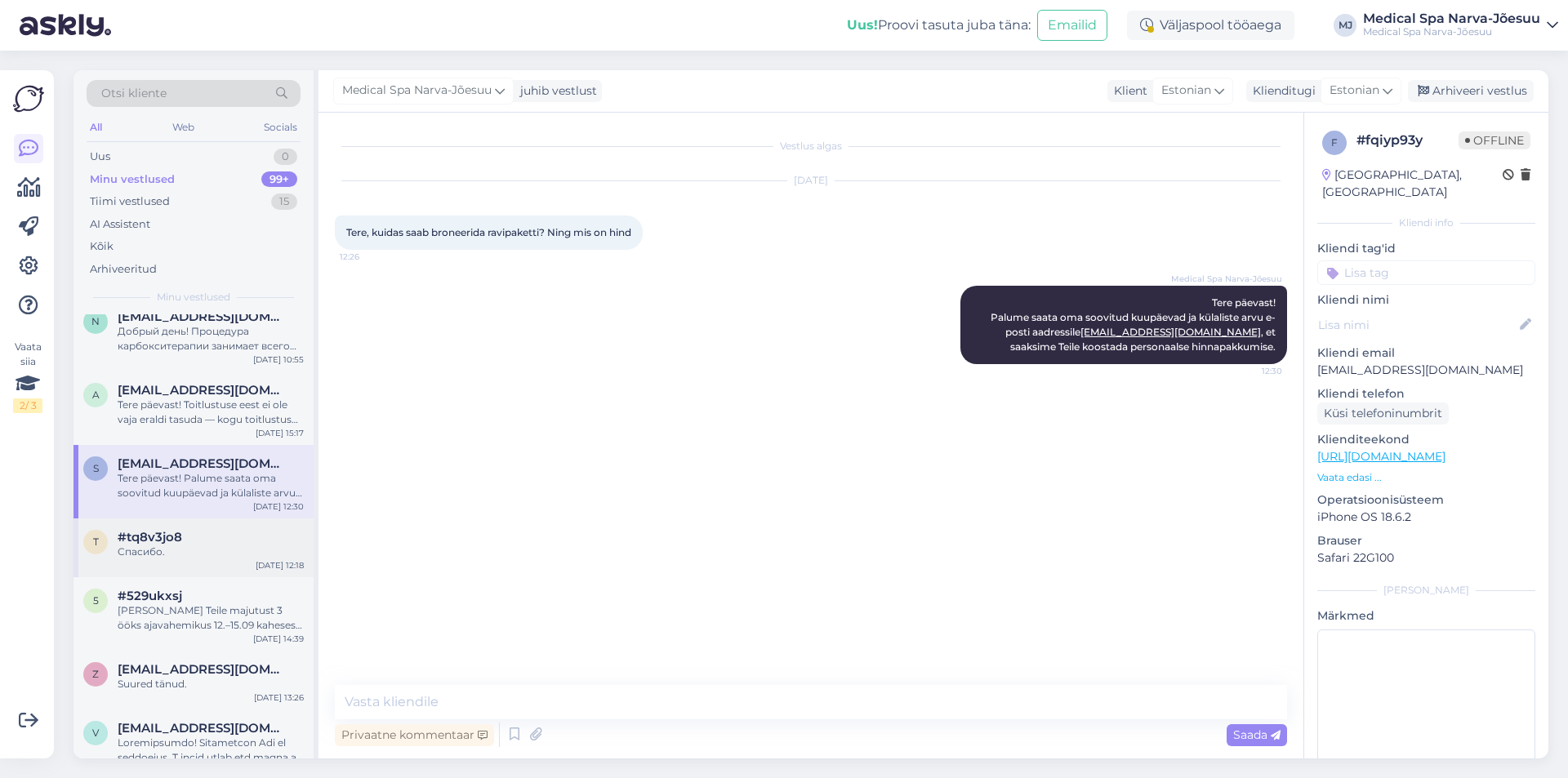
click at [213, 557] on div "Спасибо." at bounding box center [210, 552] width 186 height 15
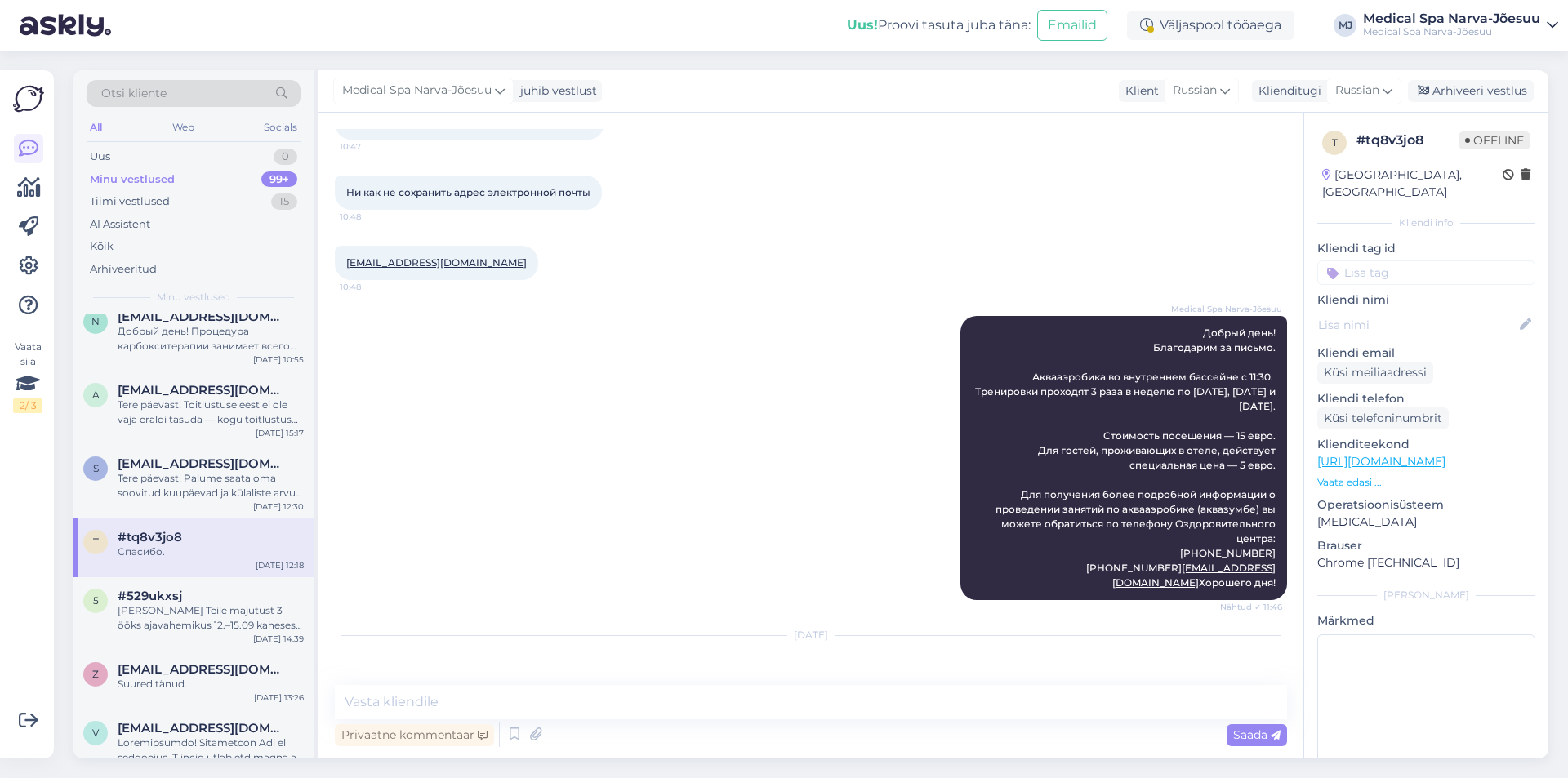
scroll to position [347, 0]
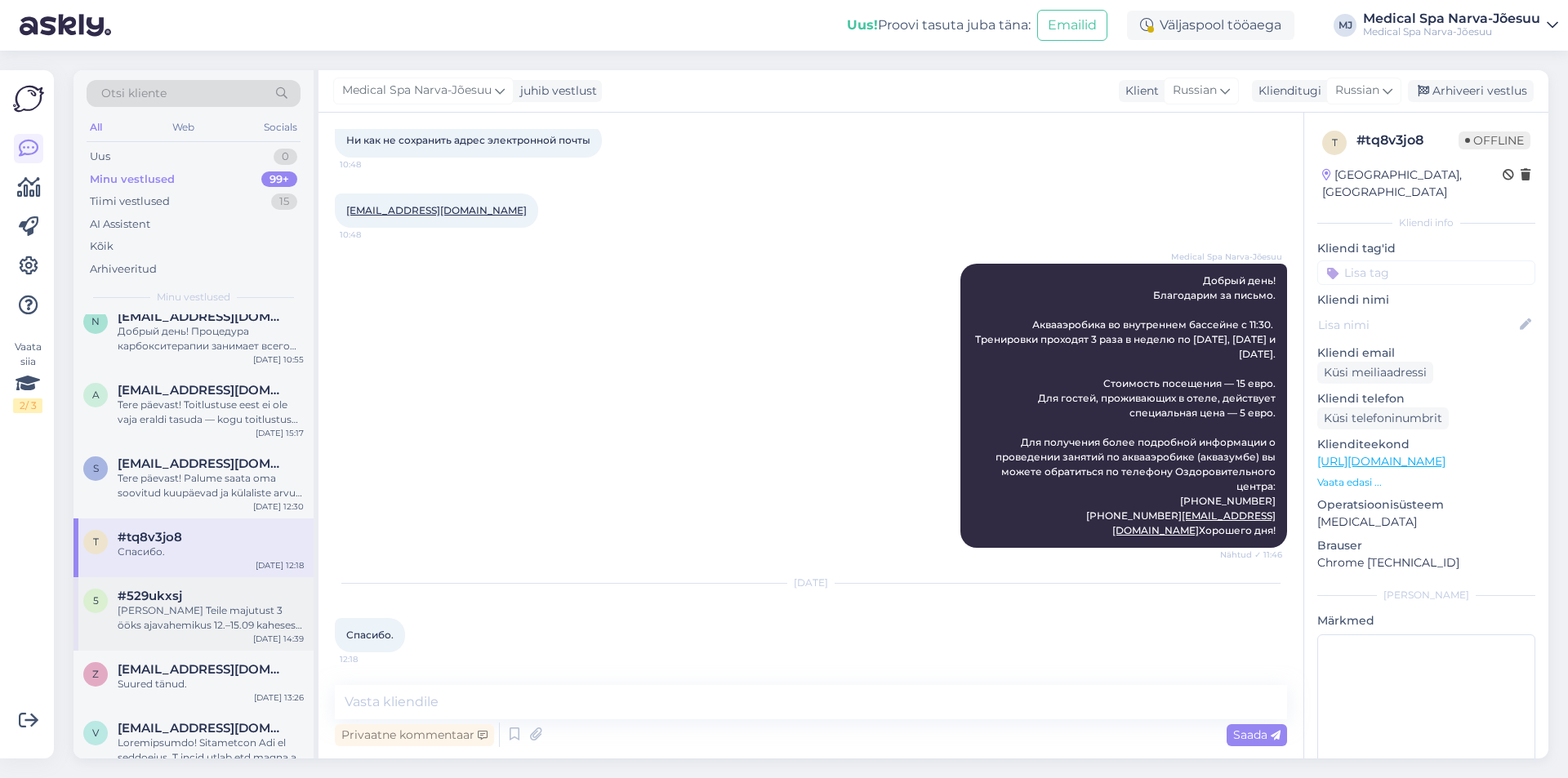
click at [219, 611] on div "[PERSON_NAME] Teile majutust 3 ööks ajavahemikus 12.–15.09 kaheses standardtoas…" at bounding box center [210, 618] width 186 height 29
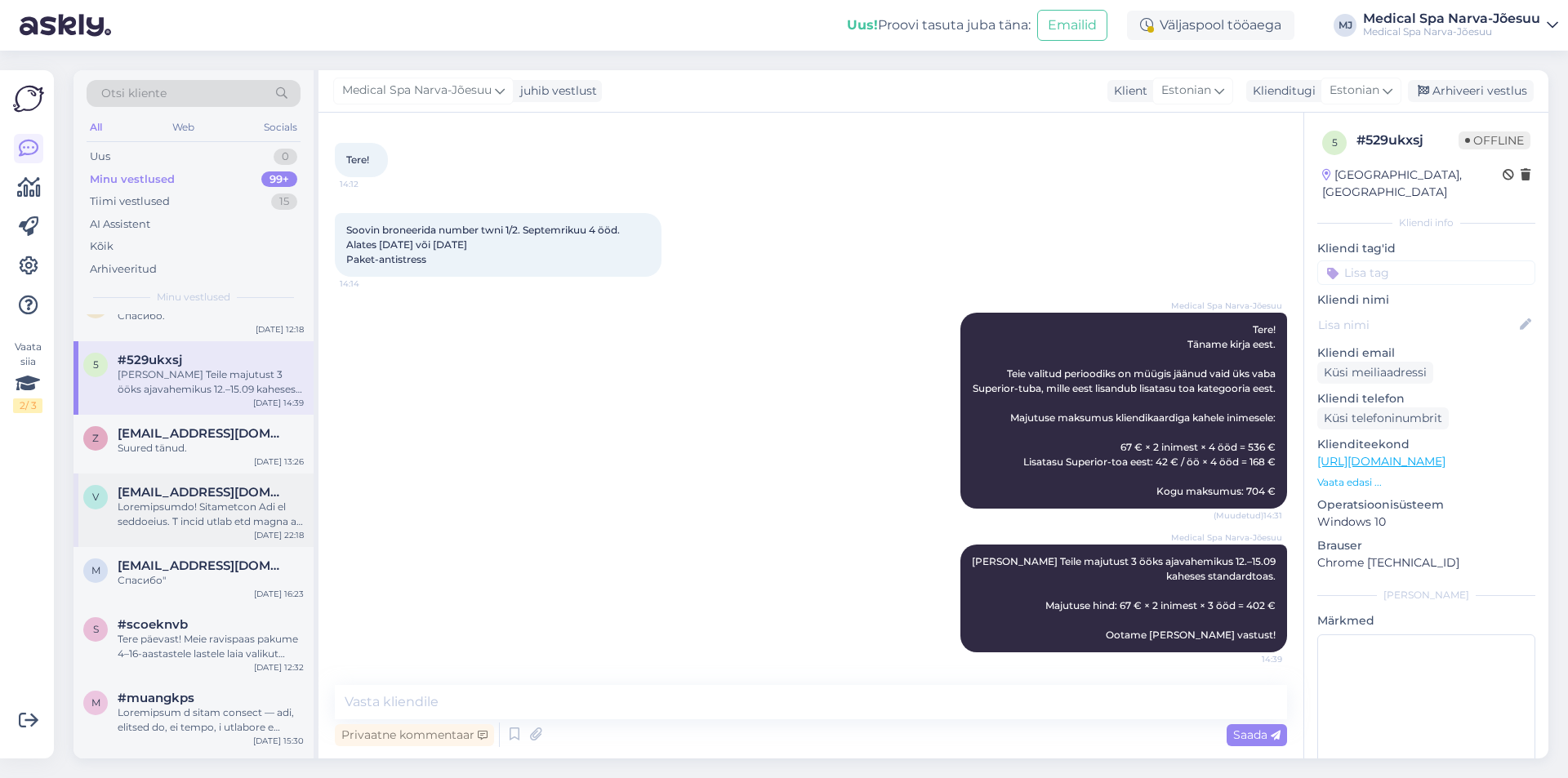
scroll to position [408, 0]
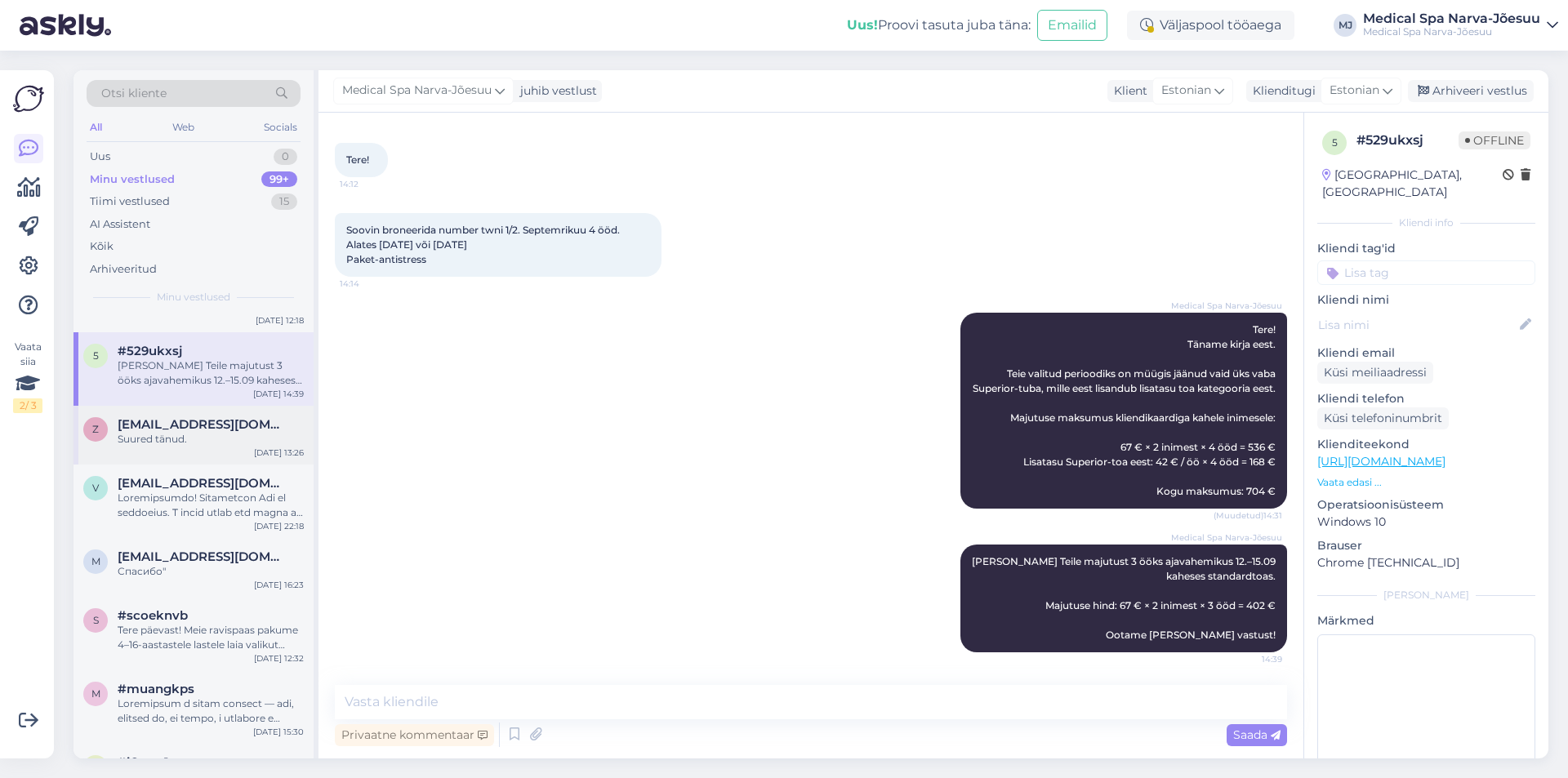
click at [203, 435] on div "Suured tänud." at bounding box center [210, 439] width 186 height 15
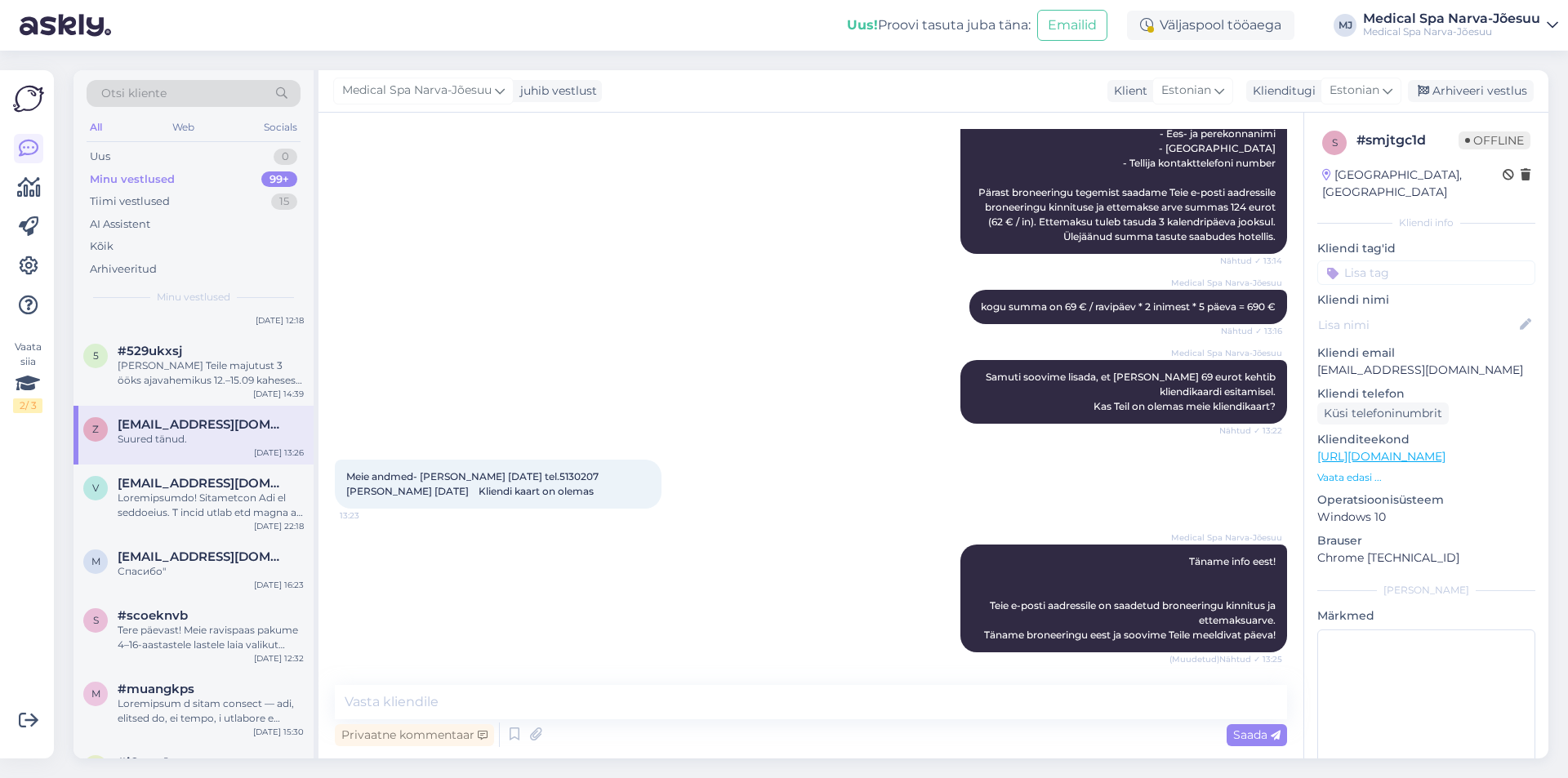
scroll to position [871, 0]
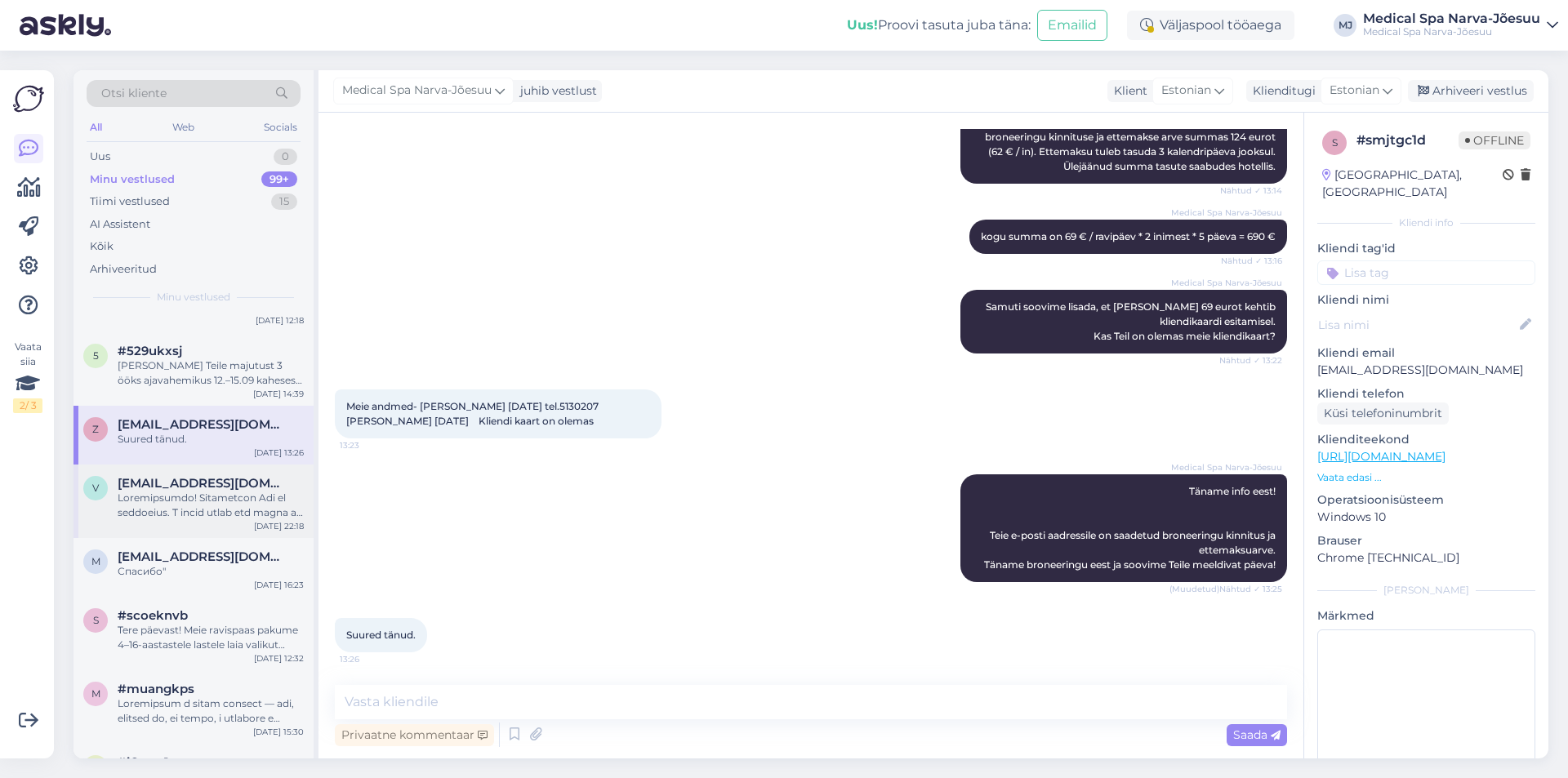
click at [220, 507] on div at bounding box center [210, 506] width 186 height 29
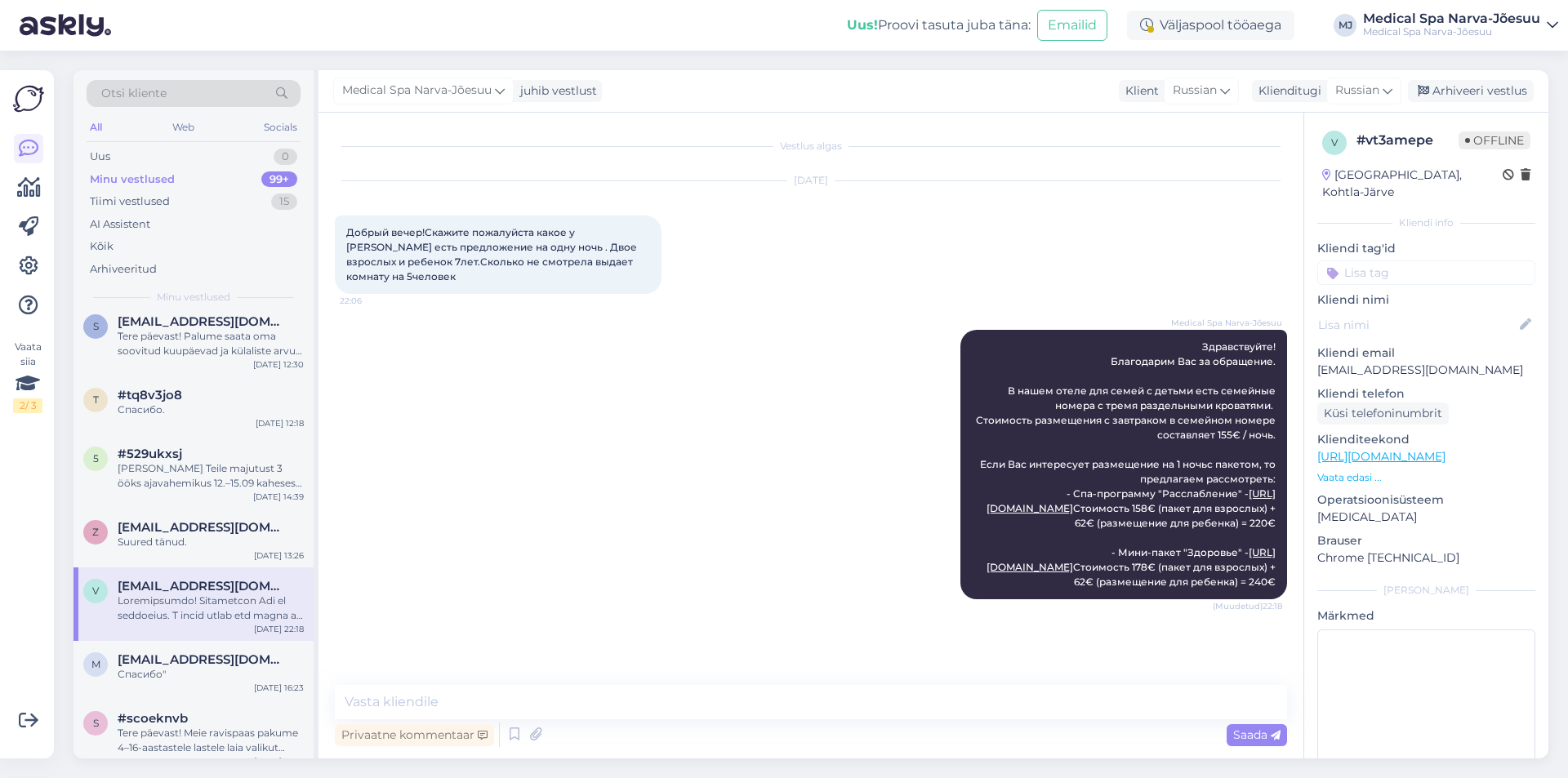
scroll to position [408, 0]
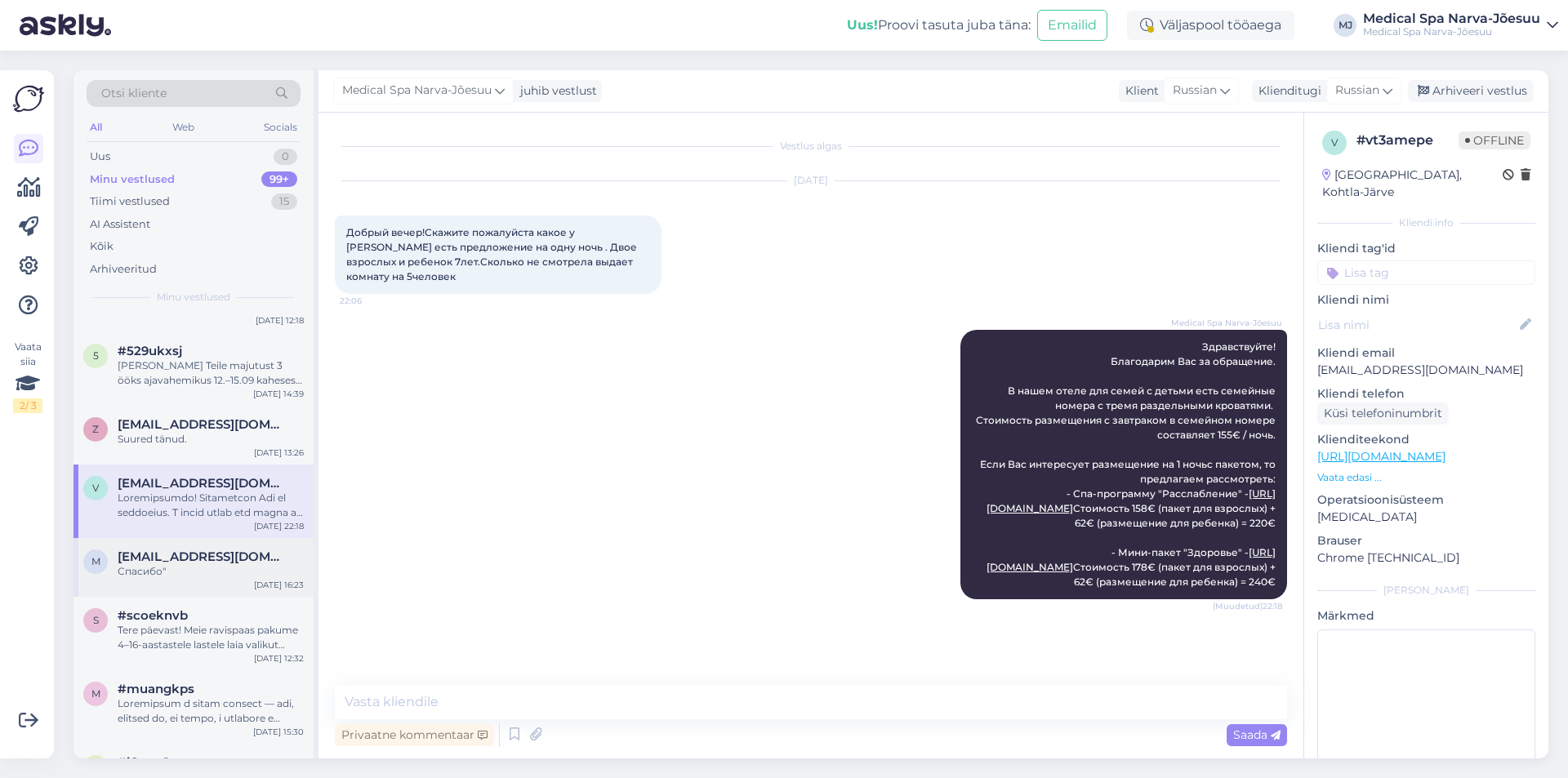
click at [183, 570] on div "Спасибо"" at bounding box center [210, 571] width 186 height 15
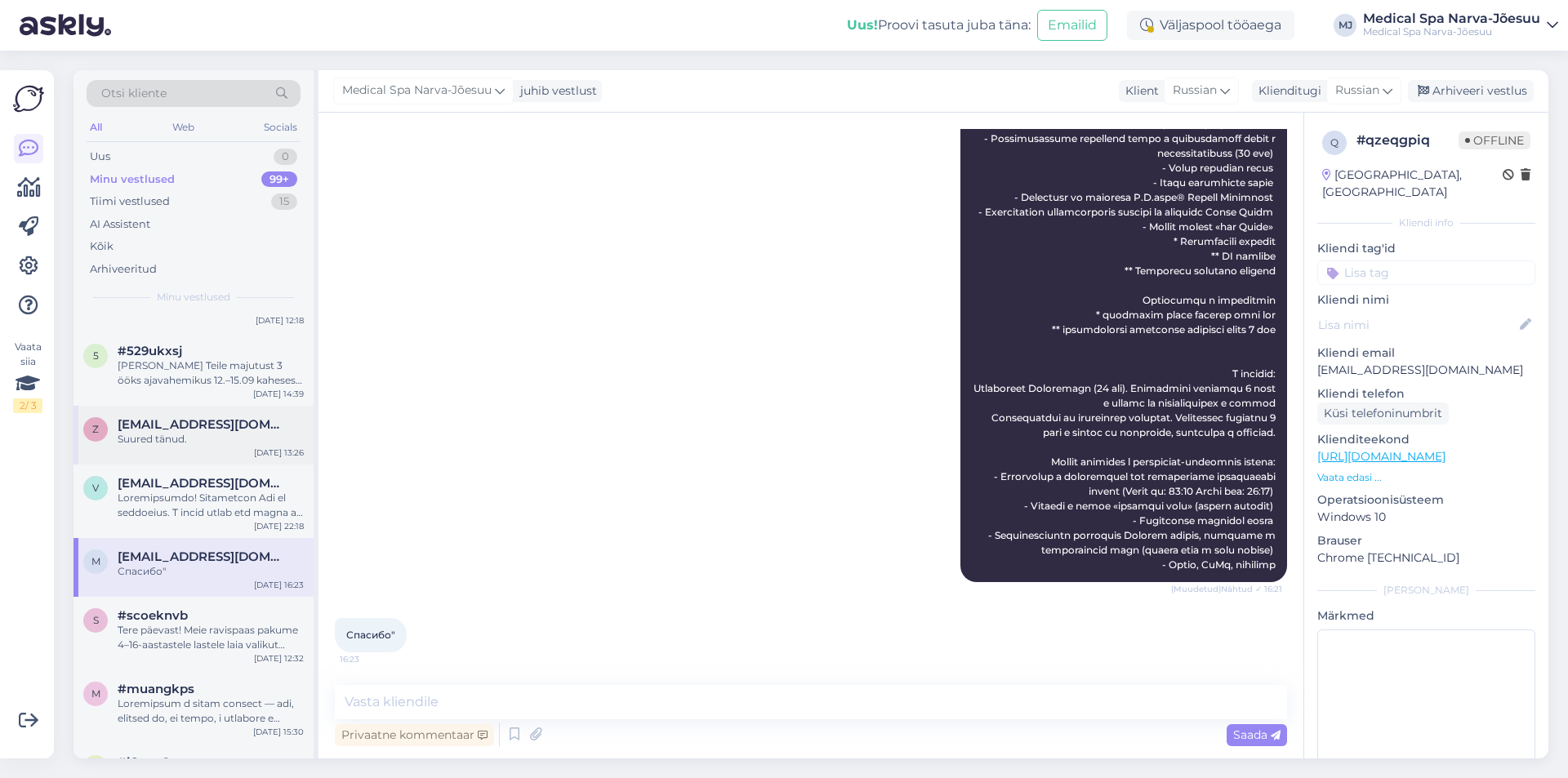
scroll to position [0, 0]
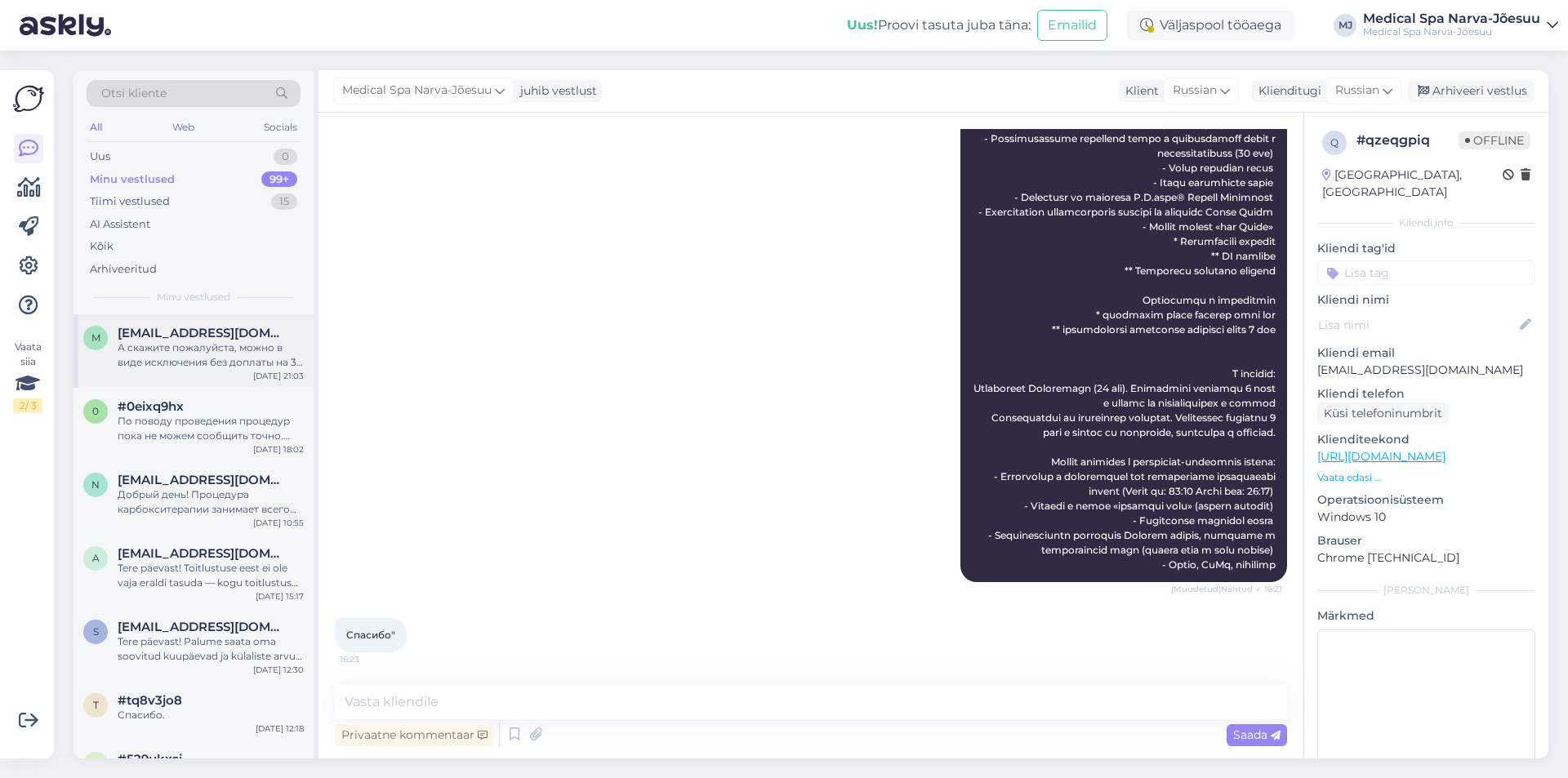
click at [188, 352] on div "А скажите пожалуйста, можно в виде исключения без доплаты на 3 ночи ?" at bounding box center [210, 355] width 186 height 29
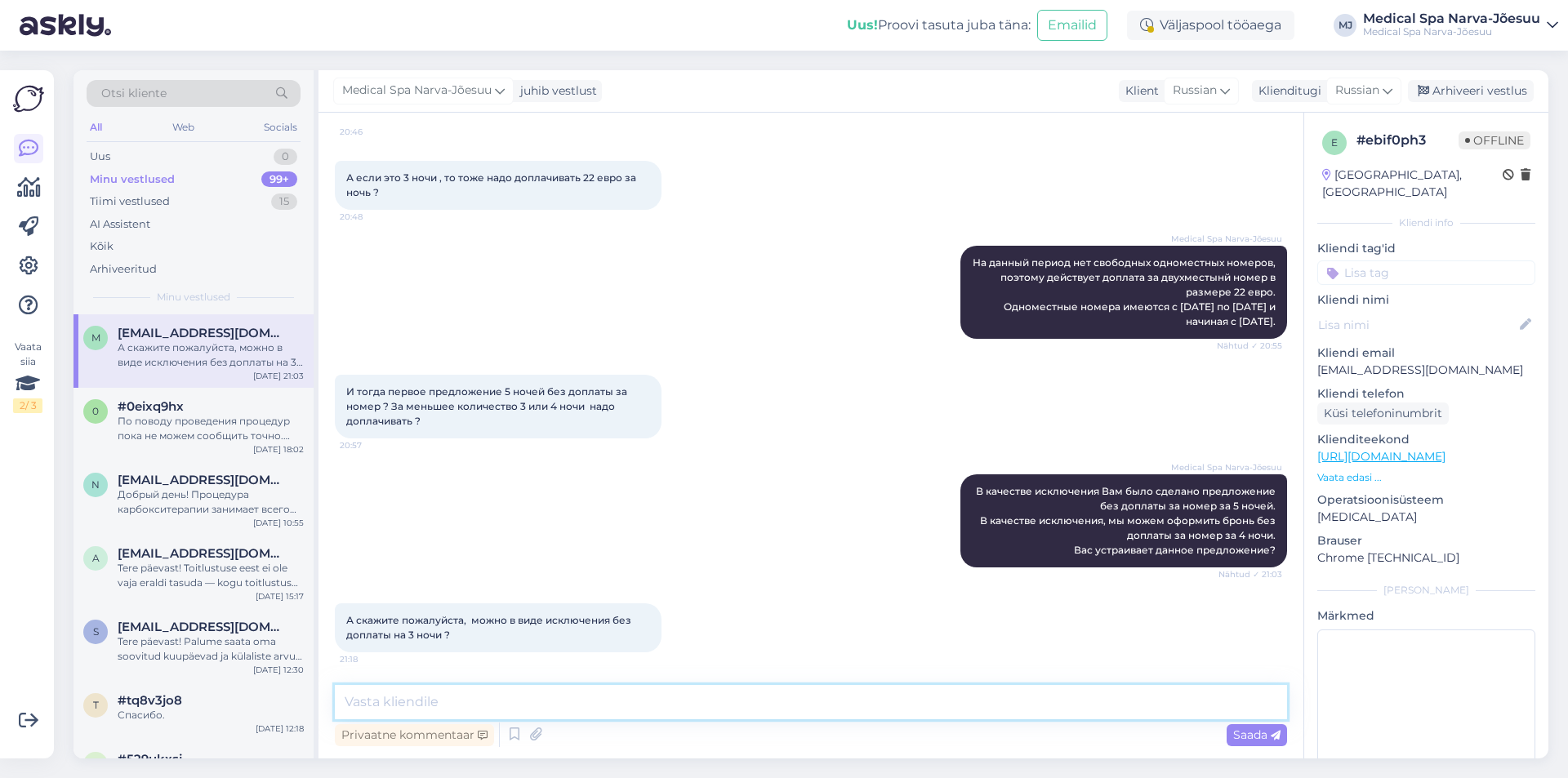
click at [587, 696] on textarea at bounding box center [810, 702] width 952 height 35
click at [519, 698] on textarea at bounding box center [810, 702] width 952 height 35
paste textarea "Мы можем так сделать в виде большого исключения. Уточните Ваши данные: имя, фам…"
type textarea "Мы можем так сделать в виде большого исключения. Уточните Ваши данные: имя, фам…"
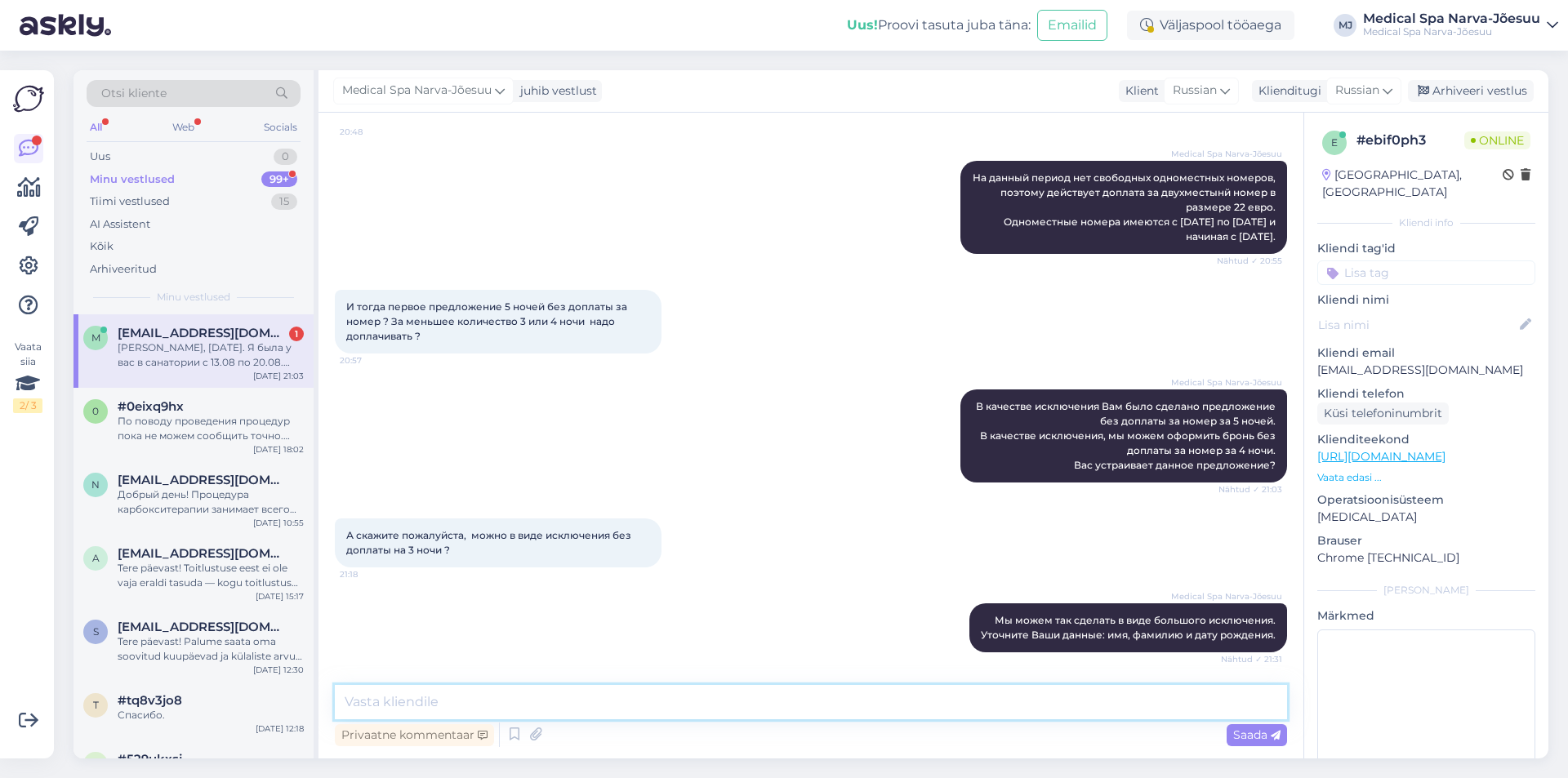
scroll to position [3151, 0]
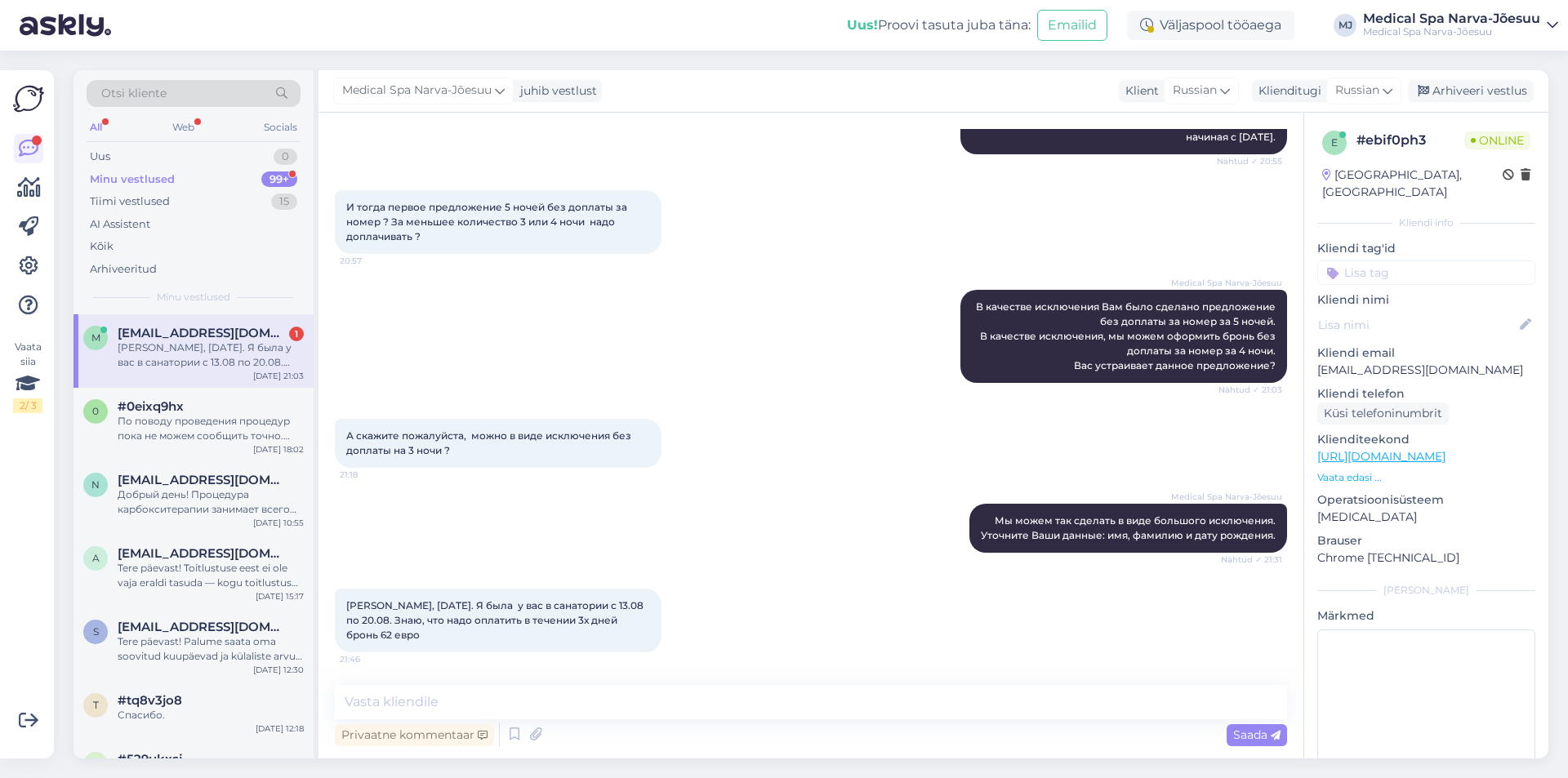
click at [413, 604] on span "[PERSON_NAME], [DATE]. Я была у вас в санатории с 13.08 по 20.08. Знаю, что над…" at bounding box center [495, 620] width 300 height 41
copy span "Fetkulin"
click at [363, 608] on span "[PERSON_NAME], [DATE]. Я была у вас в санатории с 13.08 по 20.08. Знаю, что над…" at bounding box center [495, 620] width 300 height 41
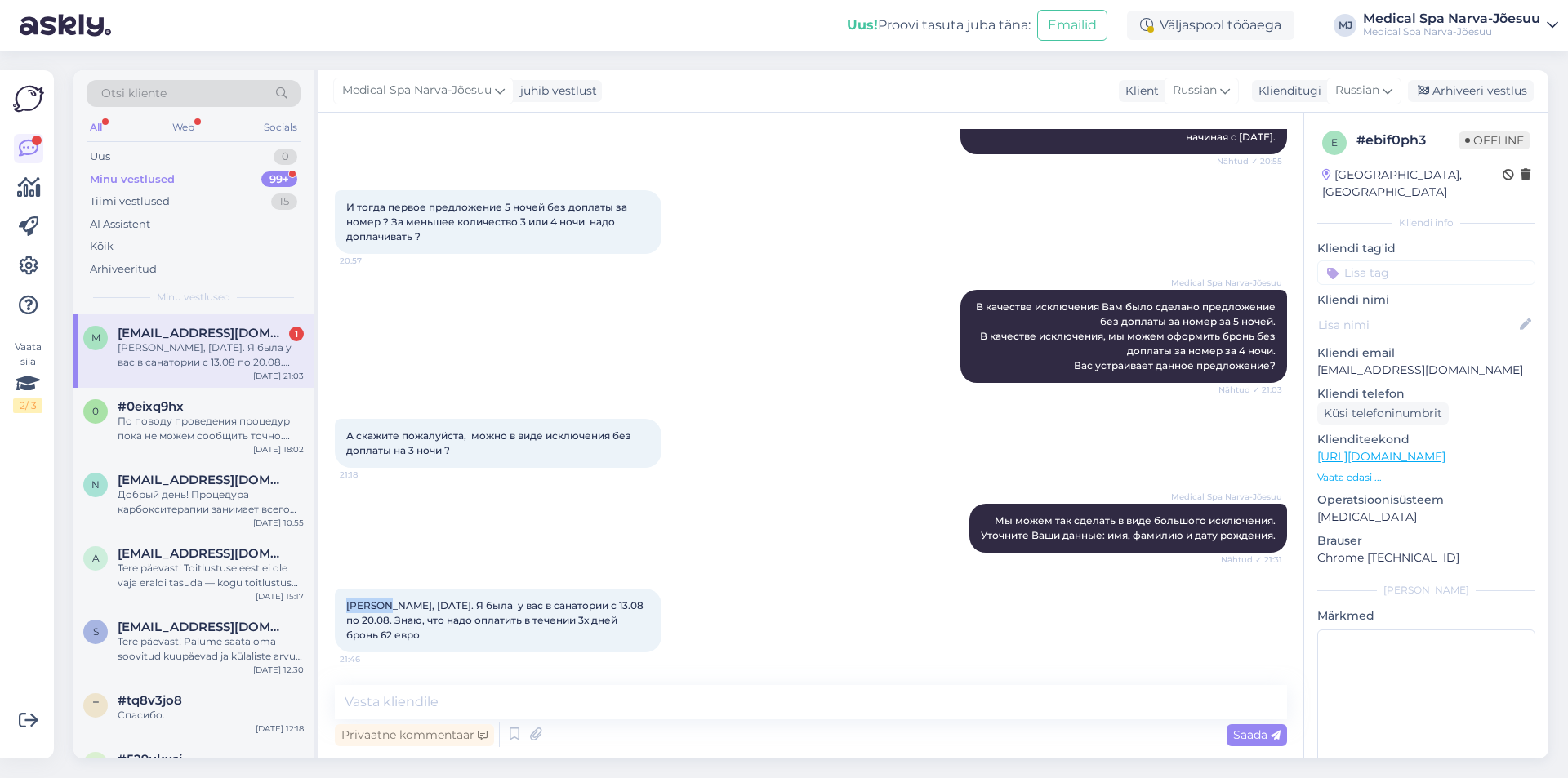
copy span "Marina"
click at [796, 481] on div "А скажите пожалуйста, можно в виде исключения без доплаты на 3 ночи ? 21:18" at bounding box center [810, 443] width 952 height 85
click at [590, 702] on textarea at bounding box center [810, 702] width 952 height 35
type textarea "Благодарим Вас за бронирование!"
drag, startPoint x: 608, startPoint y: 701, endPoint x: 251, endPoint y: 714, distance: 357.2
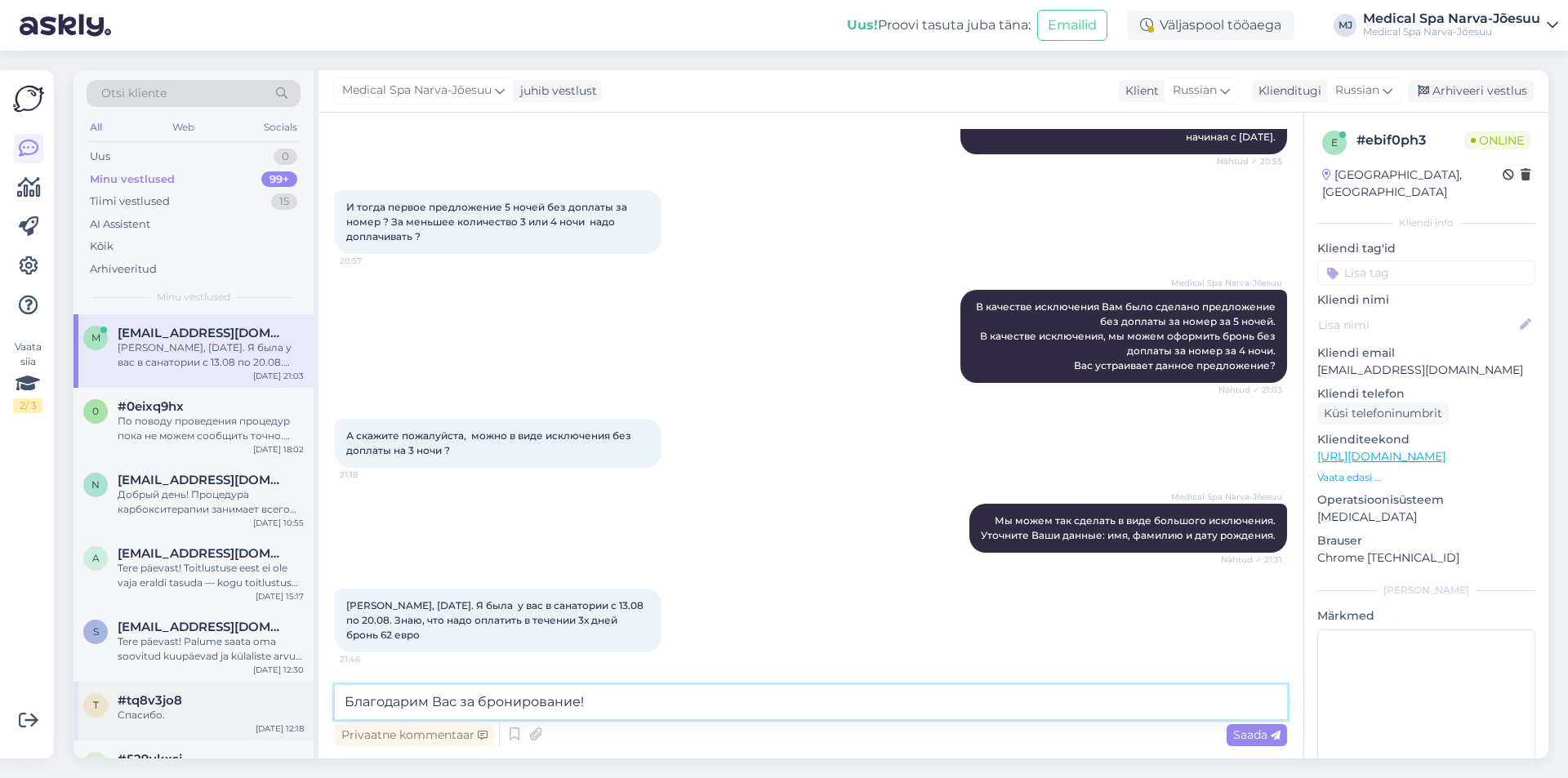
click at [251, 714] on div "Otsi kliente All Web Socials Uus 0 Minu vestlused 99+ Tiimi vestlused 15 AI Ass…" at bounding box center [811, 414] width 1475 height 688
click at [413, 705] on textarea at bounding box center [810, 702] width 952 height 35
paste textarea "Благодарим Вас за бронирование! На Вашу электронную почту было отправлено подтв…"
type textarea "Благодарим Вас за бронирование! На Вашу электронную почту было отправлено подтв…"
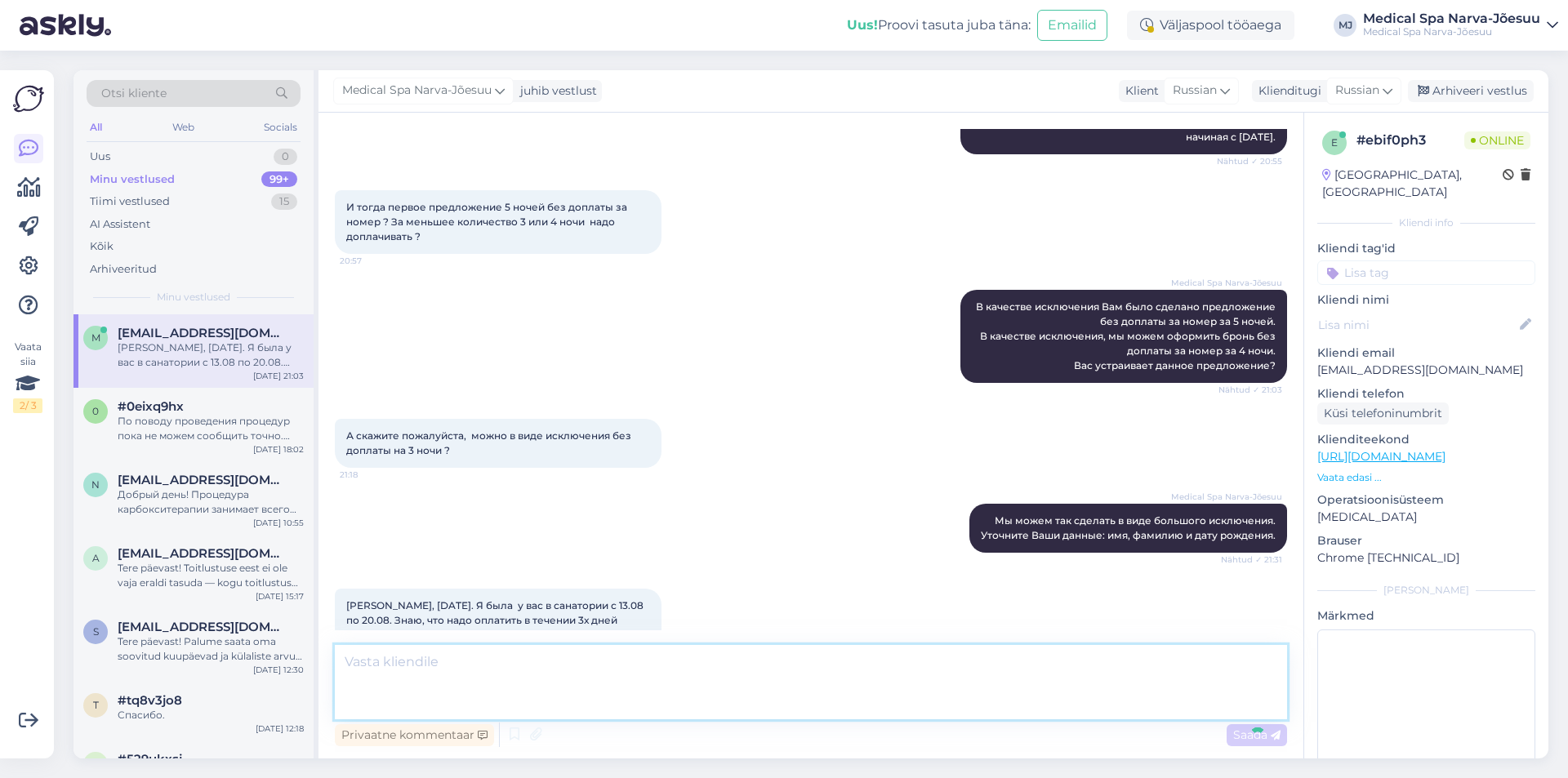
scroll to position [3265, 0]
